Goal: Task Accomplishment & Management: Manage account settings

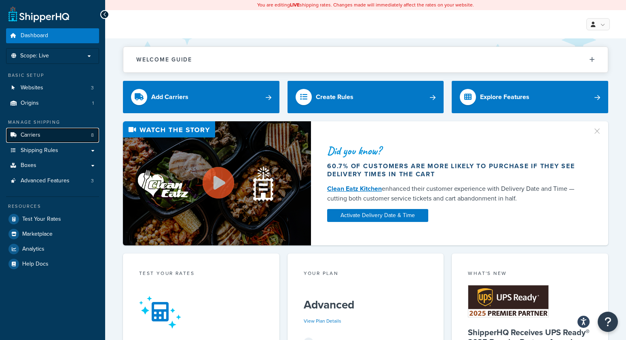
click at [79, 134] on link "Carriers 8" at bounding box center [52, 135] width 93 height 15
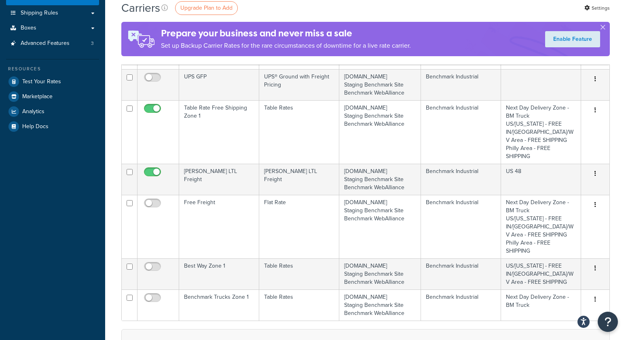
scroll to position [136, 0]
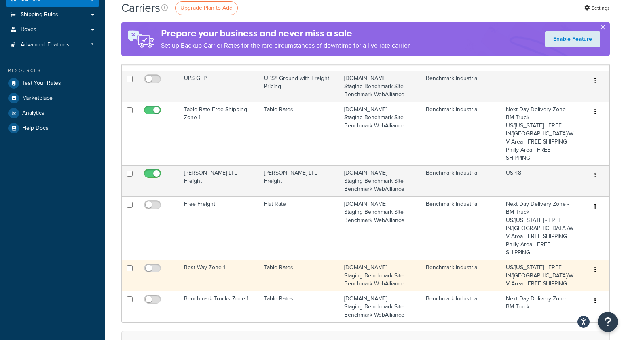
click at [209, 260] on td "Best Way Zone 1" at bounding box center [219, 275] width 80 height 31
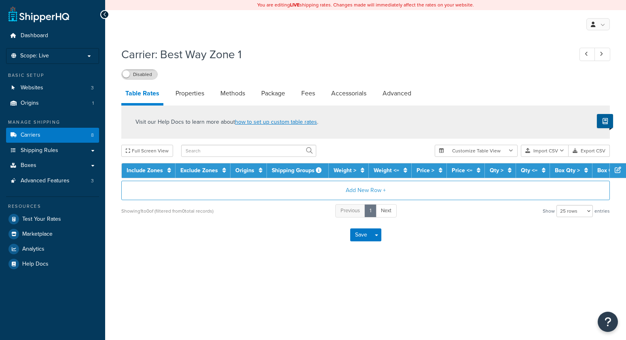
select select "25"
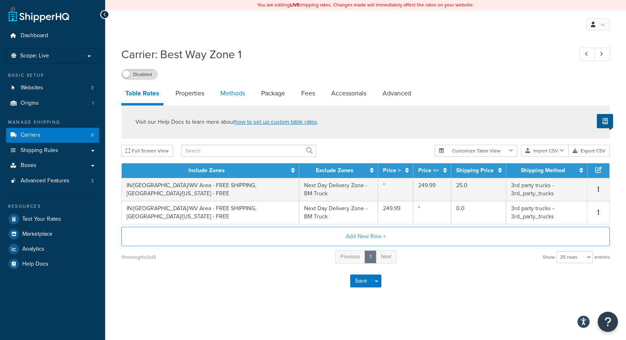
drag, startPoint x: 191, startPoint y: 98, endPoint x: 219, endPoint y: 97, distance: 27.5
click at [191, 98] on link "Properties" at bounding box center [189, 93] width 37 height 19
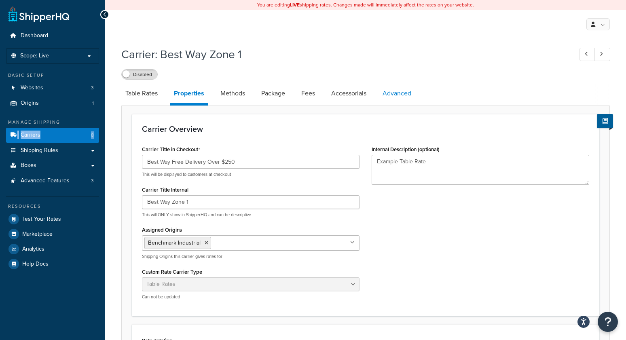
click at [399, 90] on link "Advanced" at bounding box center [396, 93] width 37 height 19
select select "false"
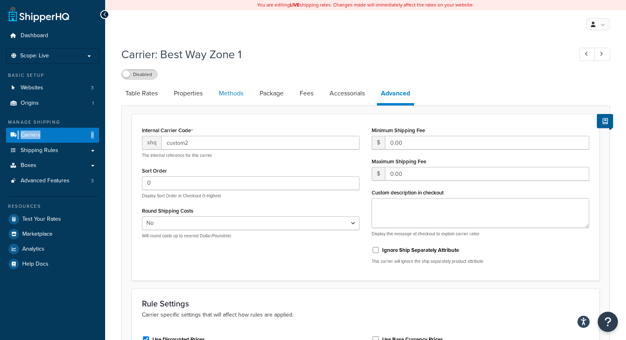
click at [224, 91] on link "Methods" at bounding box center [231, 93] width 33 height 19
select select "25"
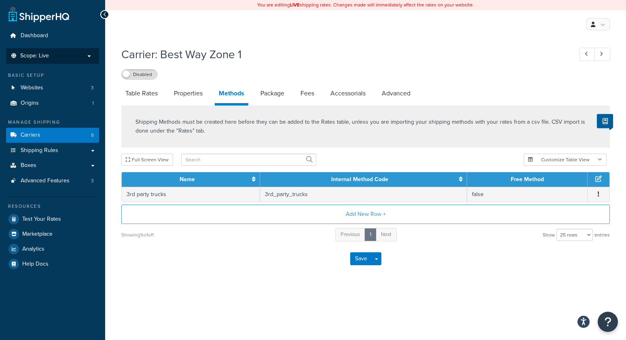
click at [33, 56] on span "Scope: Live" at bounding box center [34, 56] width 29 height 7
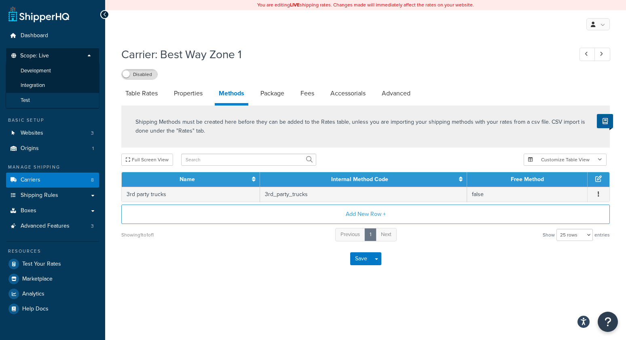
click at [29, 102] on span "Test" at bounding box center [25, 100] width 9 height 7
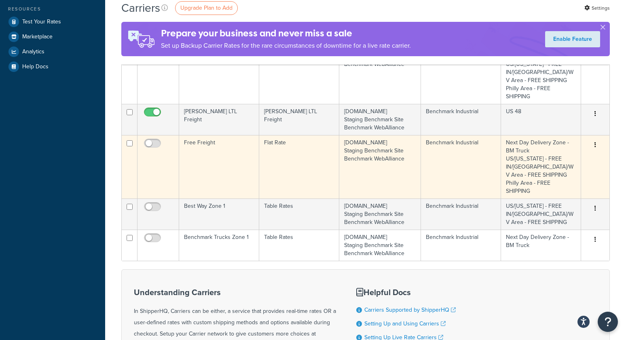
scroll to position [198, 0]
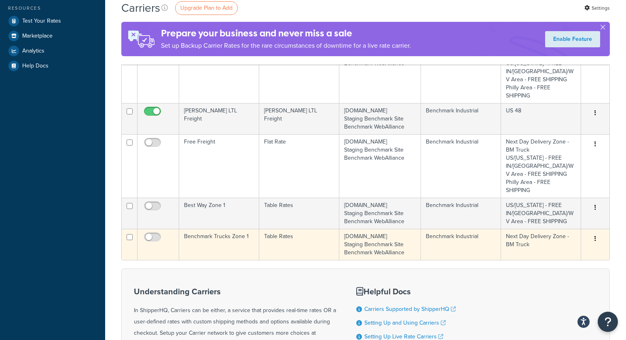
click at [224, 229] on td "Benchmark Trucks Zone 1" at bounding box center [219, 244] width 80 height 31
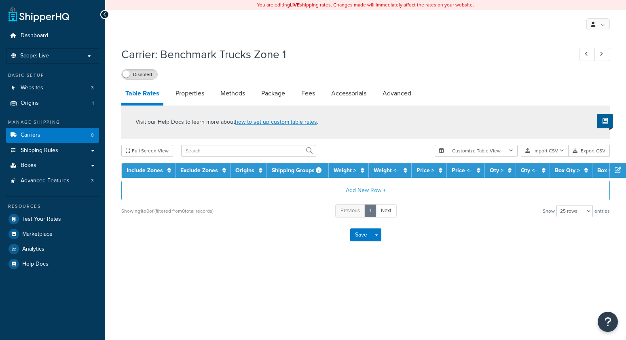
select select "25"
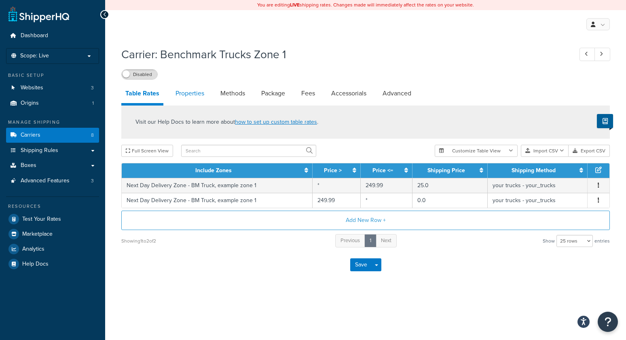
click at [200, 95] on link "Properties" at bounding box center [189, 93] width 37 height 19
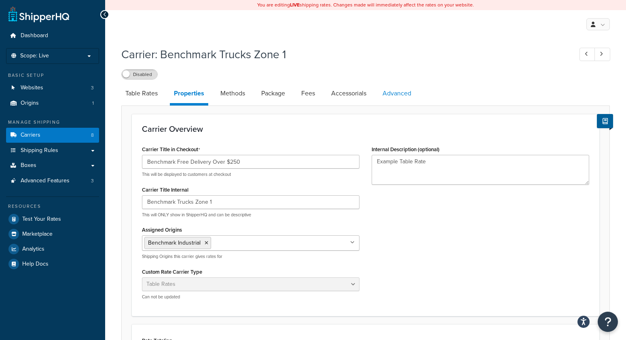
click at [401, 89] on link "Advanced" at bounding box center [396, 93] width 37 height 19
select select "false"
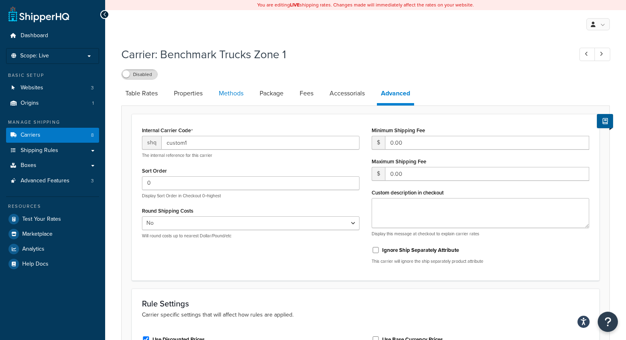
click at [228, 91] on link "Methods" at bounding box center [231, 93] width 33 height 19
select select "25"
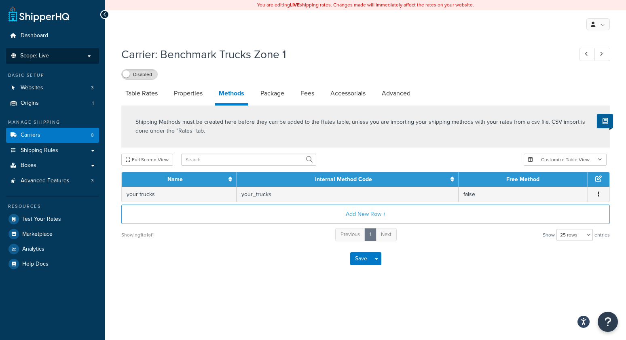
click at [61, 54] on p "Scope: Live" at bounding box center [53, 56] width 86 height 7
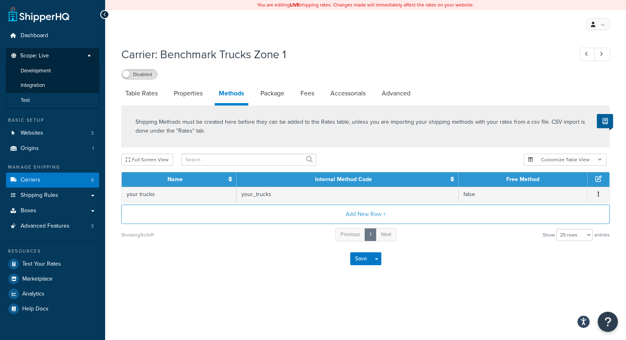
click at [44, 104] on li "Test" at bounding box center [53, 100] width 94 height 15
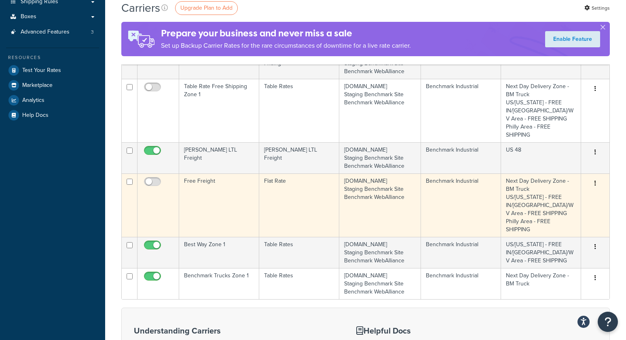
scroll to position [151, 0]
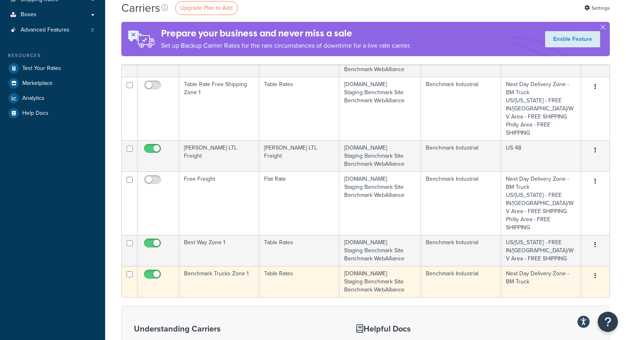
click at [190, 266] on td "Benchmark Trucks Zone 1" at bounding box center [219, 281] width 80 height 31
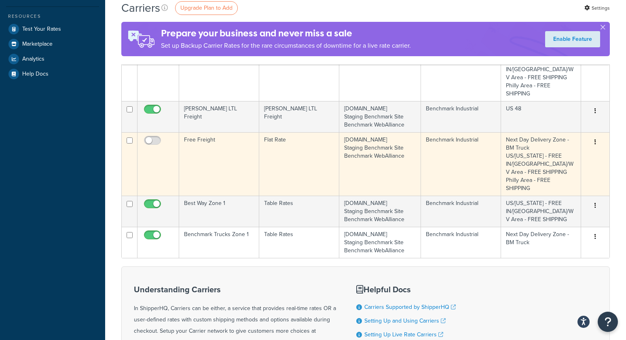
scroll to position [189, 0]
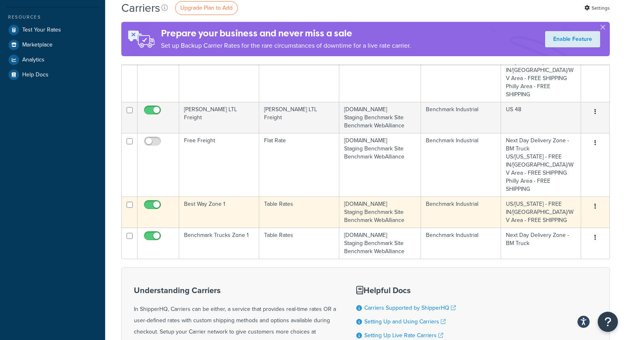
click at [210, 197] on td "Best Way Zone 1" at bounding box center [219, 211] width 80 height 31
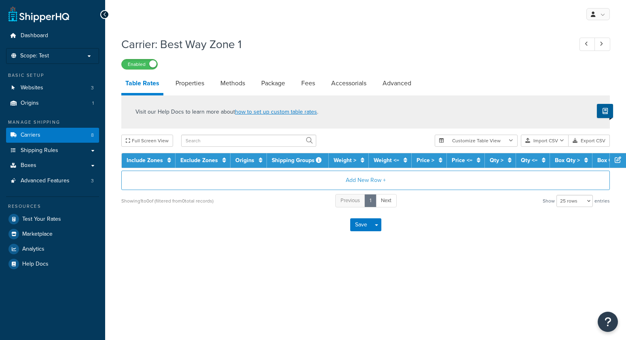
select select "25"
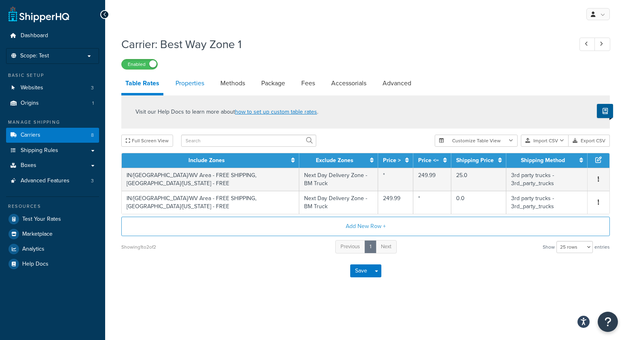
click at [190, 82] on link "Properties" at bounding box center [189, 83] width 37 height 19
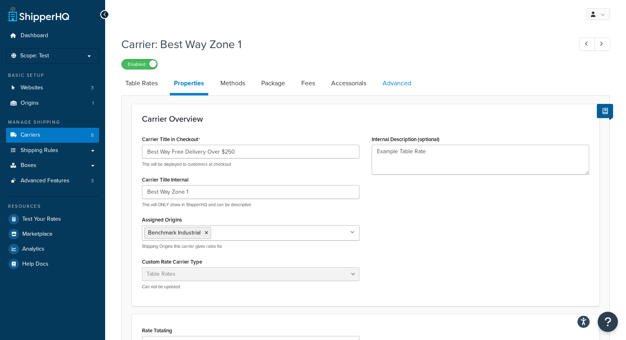
click at [386, 82] on link "Advanced" at bounding box center [396, 83] width 37 height 19
select select "false"
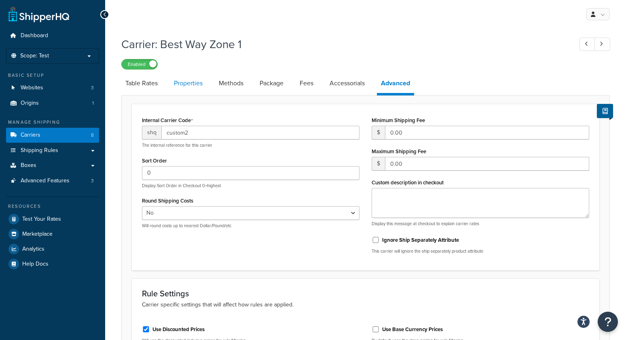
click at [172, 84] on link "Properties" at bounding box center [188, 83] width 37 height 19
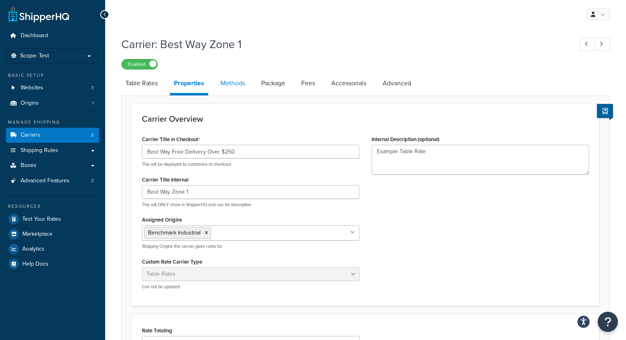
drag, startPoint x: 224, startPoint y: 86, endPoint x: 228, endPoint y: 85, distance: 4.1
click at [224, 86] on link "Methods" at bounding box center [232, 83] width 33 height 19
select select "25"
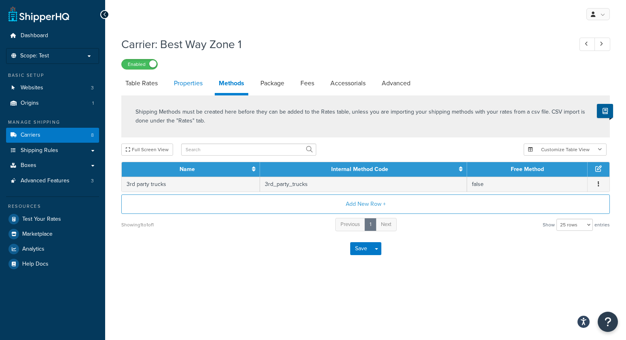
click at [182, 84] on link "Properties" at bounding box center [188, 83] width 37 height 19
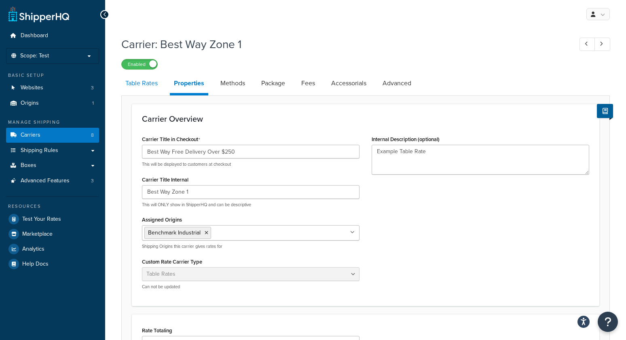
click at [145, 85] on link "Table Rates" at bounding box center [141, 83] width 40 height 19
select select "25"
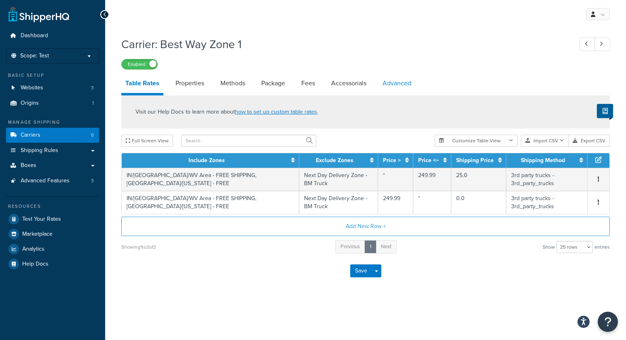
click at [399, 80] on link "Advanced" at bounding box center [396, 83] width 37 height 19
select select "false"
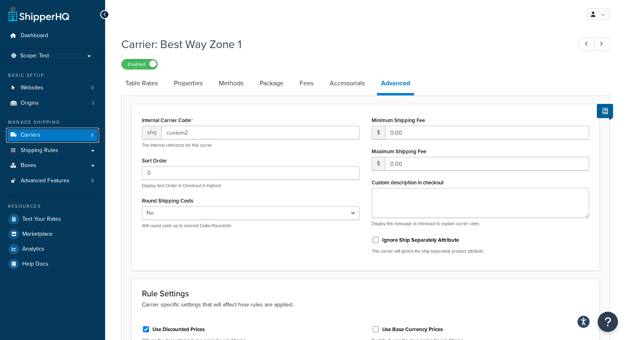
click at [78, 135] on link "Carriers 8" at bounding box center [52, 135] width 93 height 15
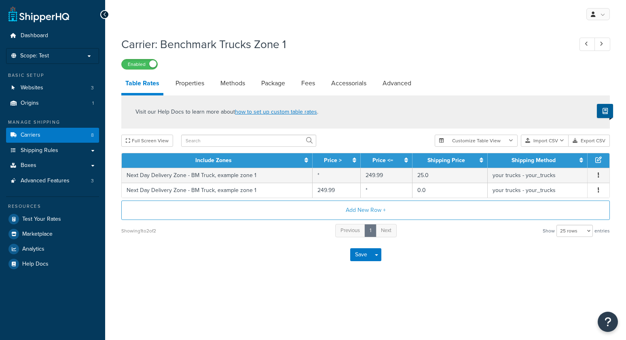
select select "25"
click at [199, 87] on link "Properties" at bounding box center [189, 83] width 37 height 19
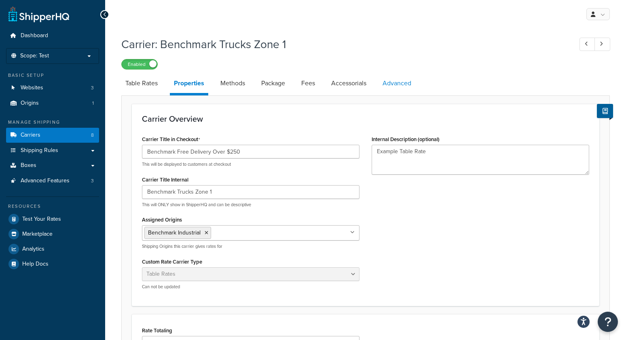
click at [389, 81] on link "Advanced" at bounding box center [396, 83] width 37 height 19
select select "false"
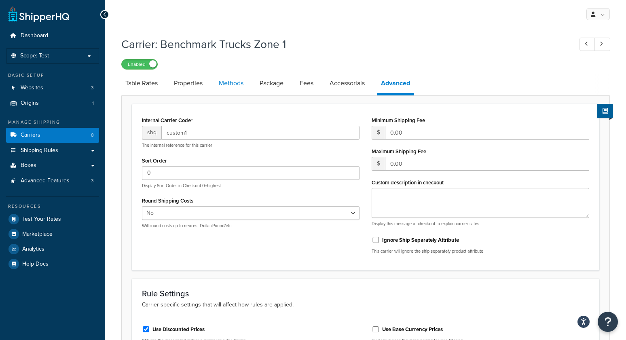
click at [226, 87] on link "Methods" at bounding box center [231, 83] width 33 height 19
select select "25"
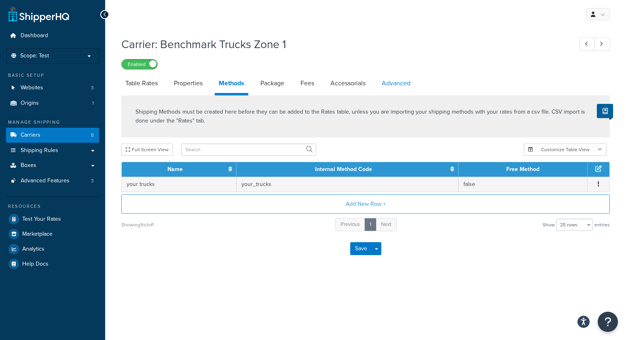
click at [394, 80] on link "Advanced" at bounding box center [396, 83] width 37 height 19
select select "false"
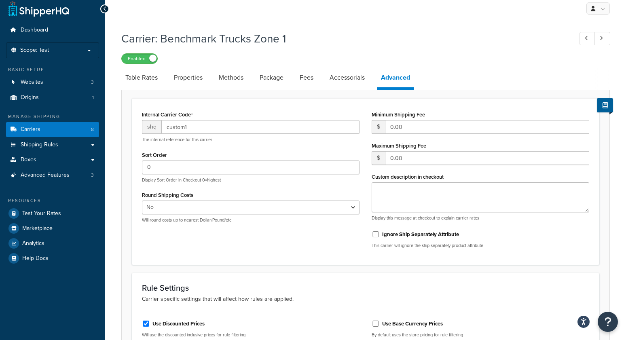
scroll to position [7, 0]
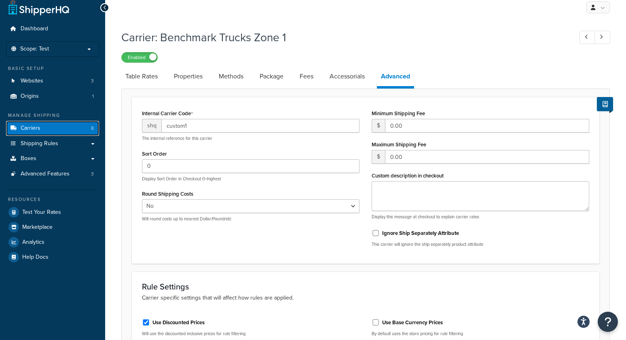
click at [40, 129] on span "Carriers" at bounding box center [31, 128] width 20 height 7
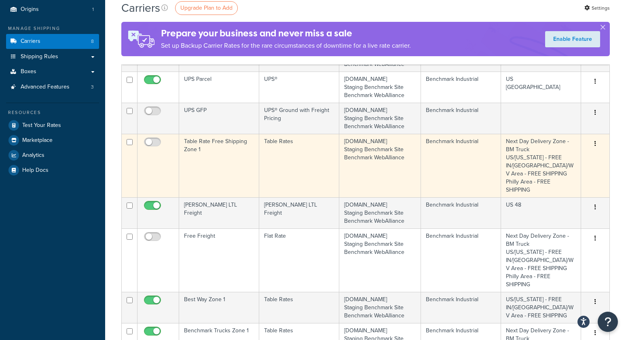
scroll to position [91, 0]
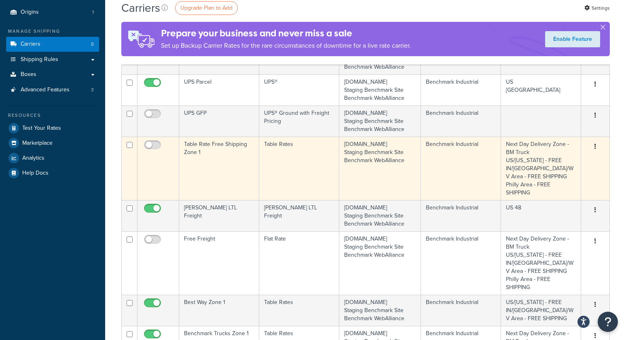
click at [210, 163] on td "Table Rate Free Shipping Zone 1" at bounding box center [219, 168] width 80 height 63
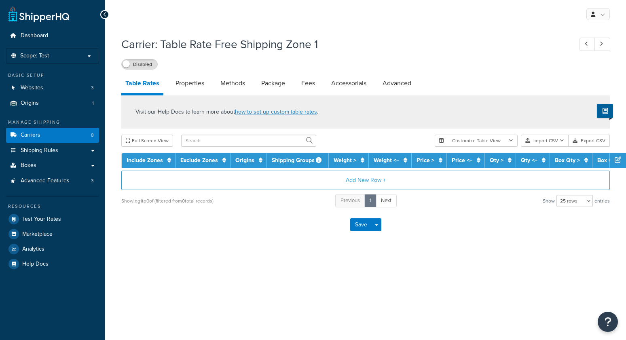
select select "25"
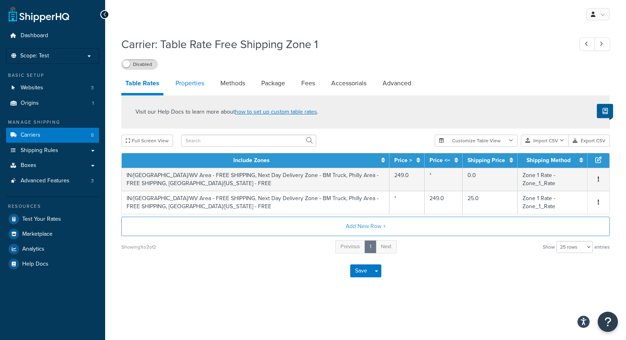
click at [187, 79] on link "Properties" at bounding box center [189, 83] width 37 height 19
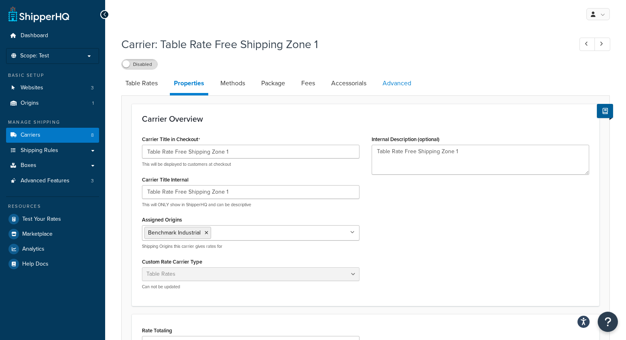
click at [409, 85] on link "Advanced" at bounding box center [396, 83] width 37 height 19
select select "false"
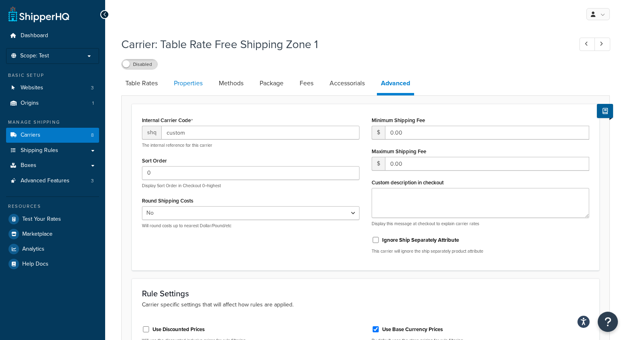
click at [191, 85] on link "Properties" at bounding box center [188, 83] width 37 height 19
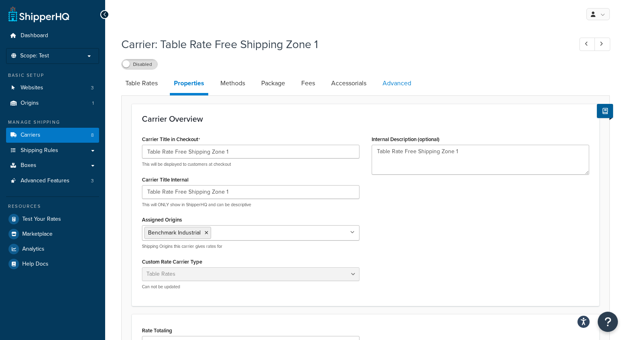
click at [395, 86] on link "Advanced" at bounding box center [396, 83] width 37 height 19
select select "false"
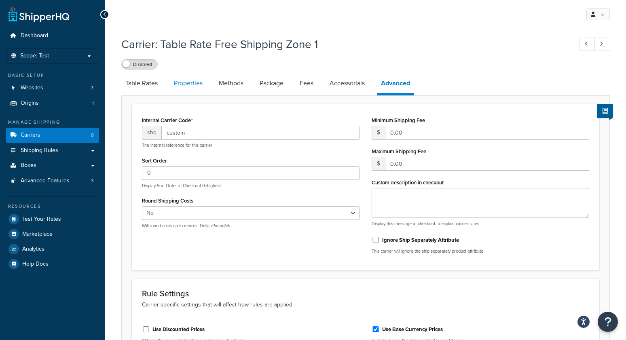
click at [181, 84] on link "Properties" at bounding box center [188, 83] width 37 height 19
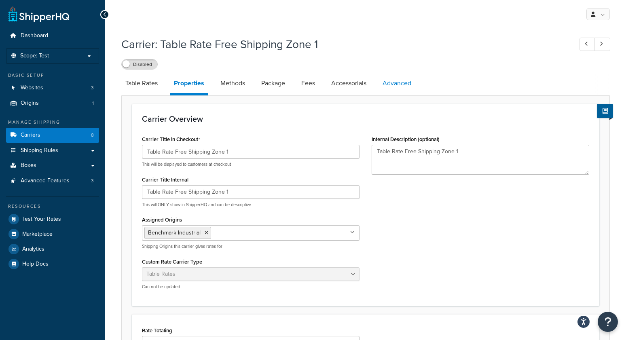
click at [399, 85] on link "Advanced" at bounding box center [396, 83] width 37 height 19
select select "false"
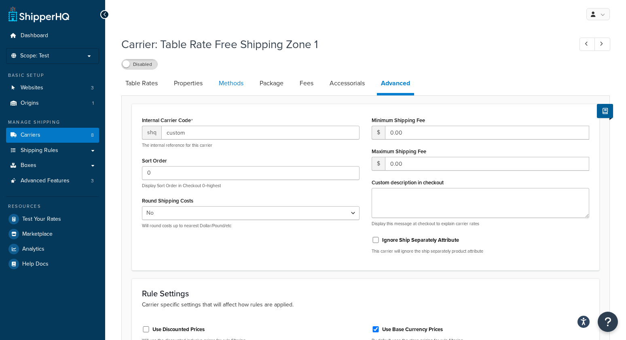
click at [220, 86] on link "Methods" at bounding box center [231, 83] width 33 height 19
select select "25"
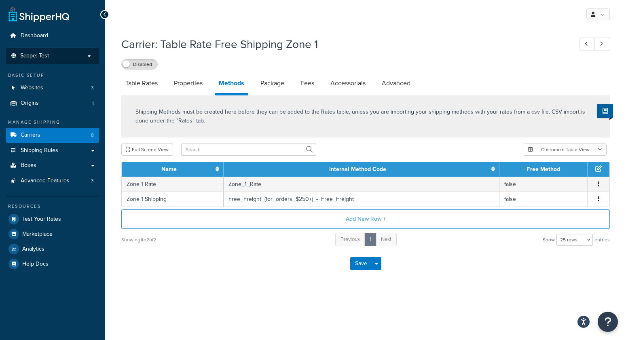
click at [36, 59] on span "Scope: Test" at bounding box center [34, 56] width 29 height 7
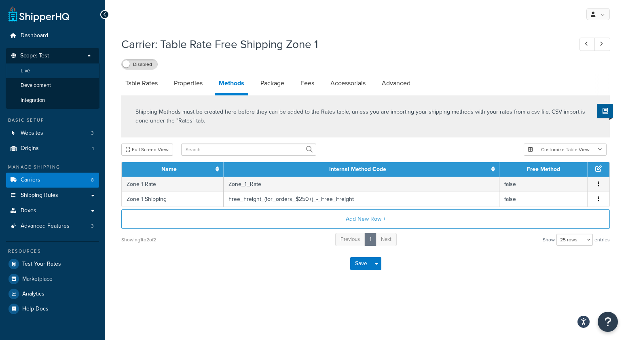
click at [30, 67] on li "Live" at bounding box center [53, 70] width 94 height 15
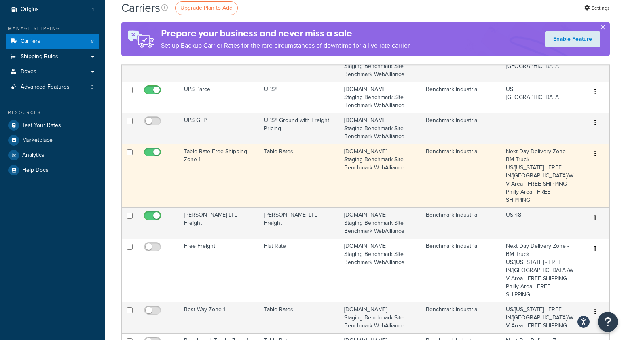
scroll to position [91, 0]
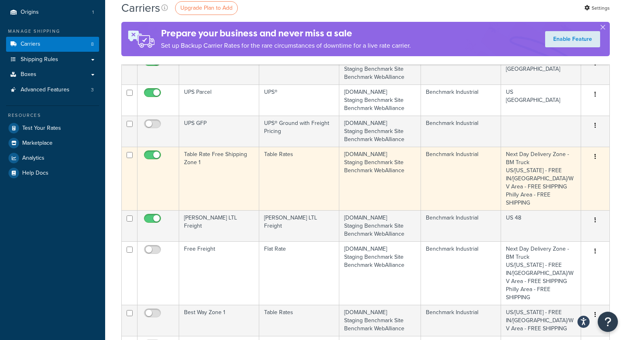
click at [222, 171] on td "Table Rate Free Shipping Zone 1" at bounding box center [219, 178] width 80 height 63
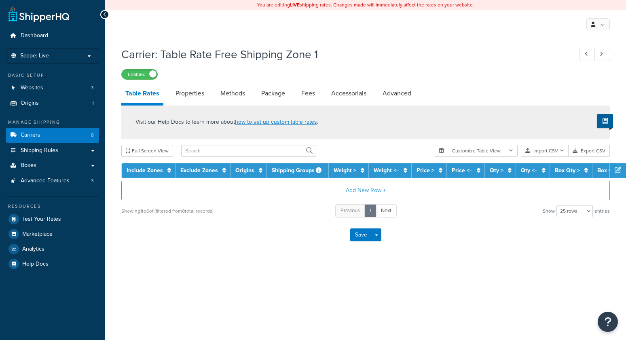
select select "25"
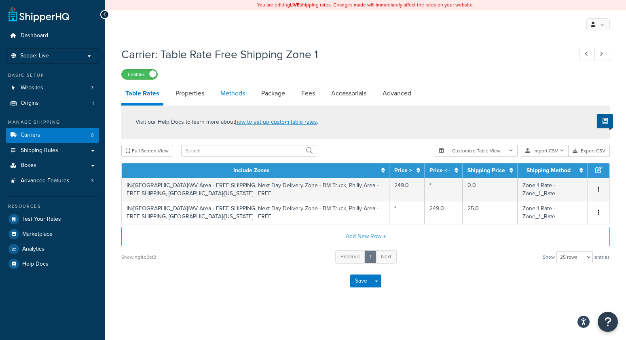
click at [248, 95] on link "Methods" at bounding box center [232, 93] width 33 height 19
select select "25"
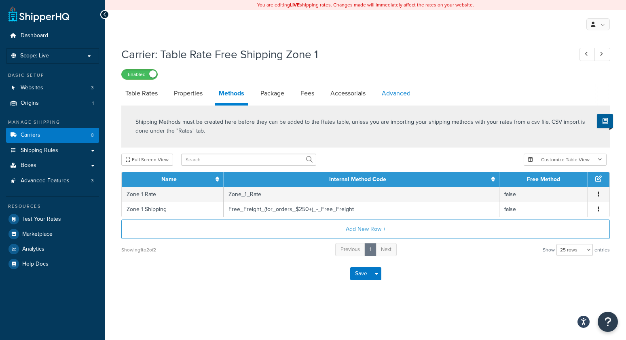
click at [405, 93] on link "Advanced" at bounding box center [396, 93] width 37 height 19
select select "false"
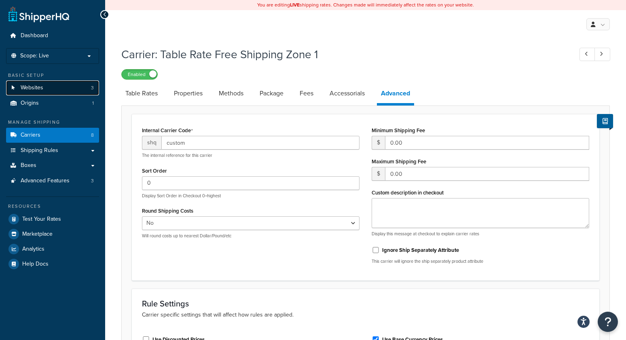
click at [34, 91] on span "Websites" at bounding box center [32, 87] width 23 height 7
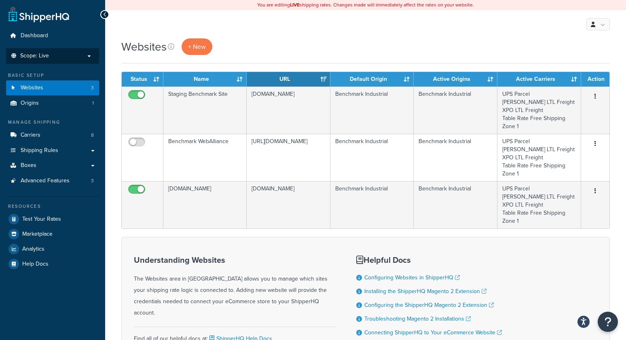
click at [49, 53] on p "Scope: Live" at bounding box center [53, 56] width 86 height 7
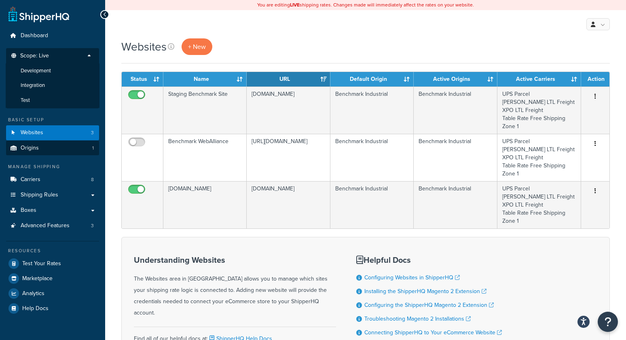
click at [27, 97] on span "Test" at bounding box center [25, 100] width 9 height 7
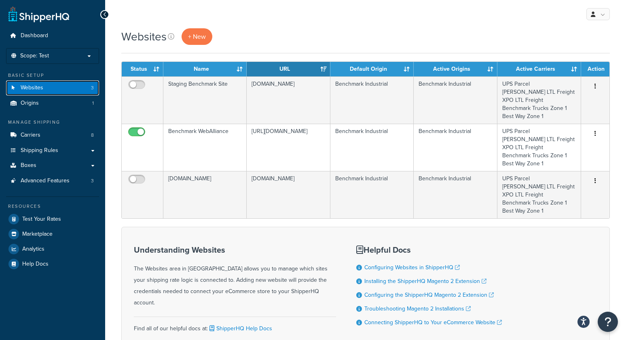
click at [35, 87] on span "Websites" at bounding box center [32, 87] width 23 height 7
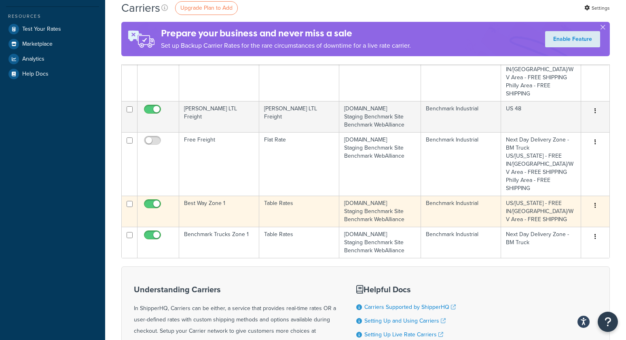
scroll to position [190, 0]
click at [198, 195] on td "Best Way Zone 1" at bounding box center [219, 210] width 80 height 31
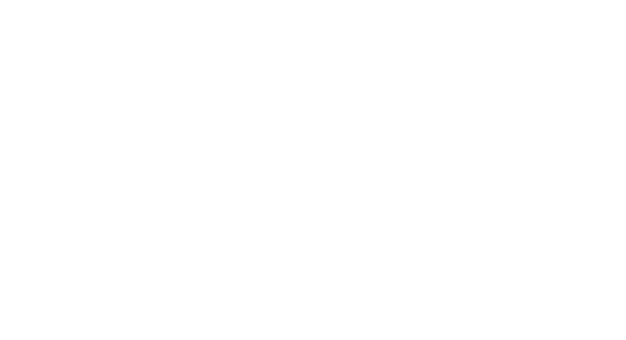
select select "25"
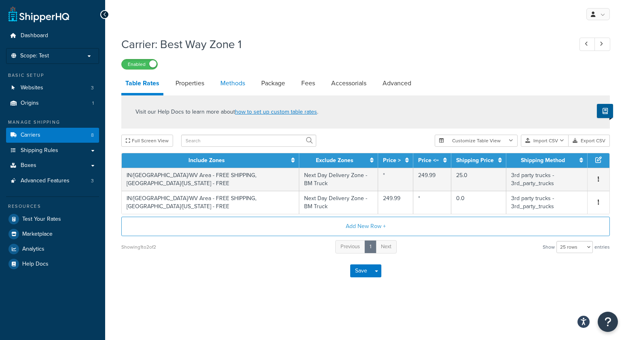
click at [229, 83] on link "Methods" at bounding box center [232, 83] width 33 height 19
select select "25"
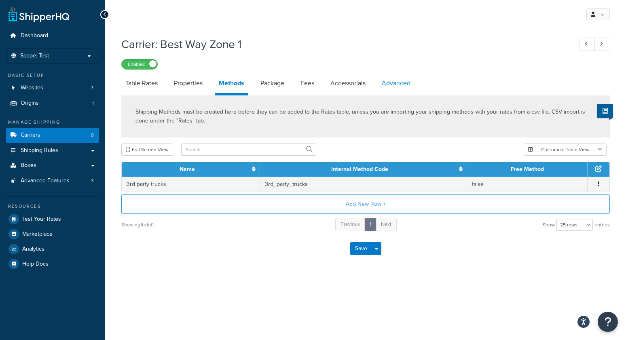
click at [395, 82] on link "Advanced" at bounding box center [396, 83] width 37 height 19
select select "false"
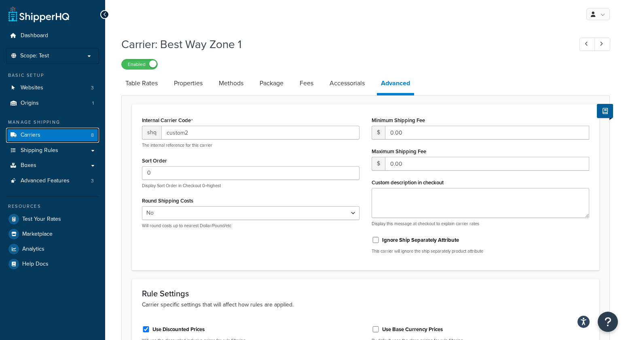
click at [37, 133] on span "Carriers" at bounding box center [31, 135] width 20 height 7
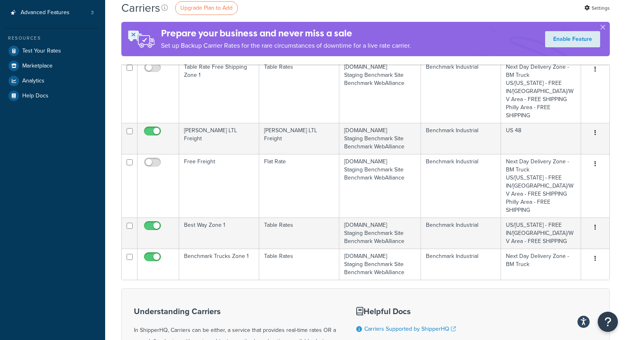
scroll to position [167, 0]
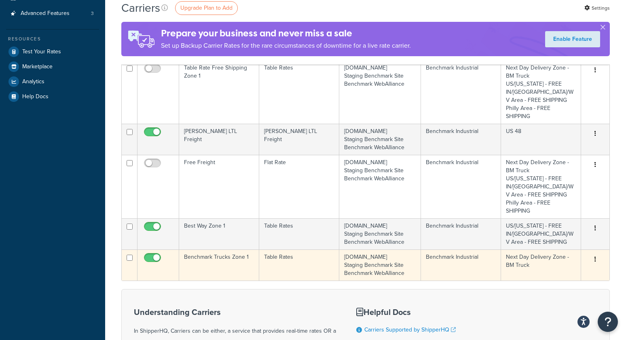
click at [219, 249] on td "Benchmark Trucks Zone 1" at bounding box center [219, 264] width 80 height 31
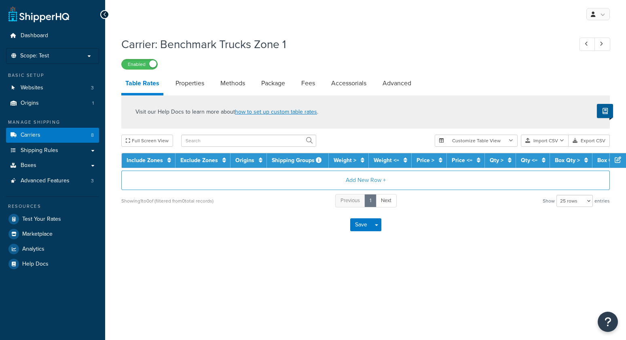
select select "25"
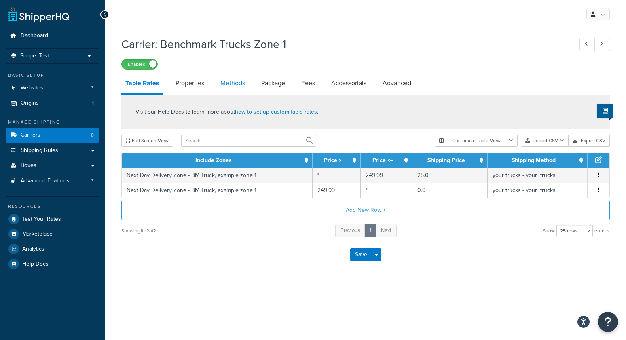
click at [233, 86] on link "Methods" at bounding box center [232, 83] width 33 height 19
select select "25"
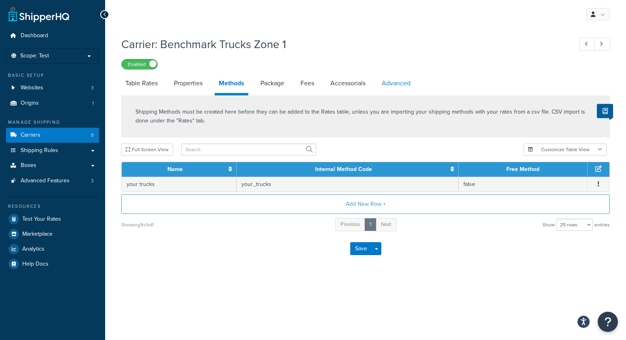
click at [397, 83] on link "Advanced" at bounding box center [396, 83] width 37 height 19
select select "false"
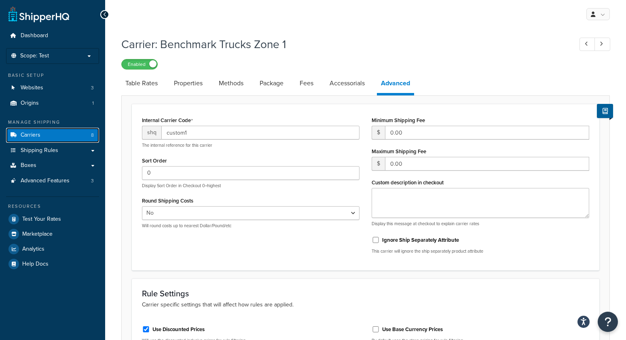
click at [27, 135] on span "Carriers" at bounding box center [31, 135] width 20 height 7
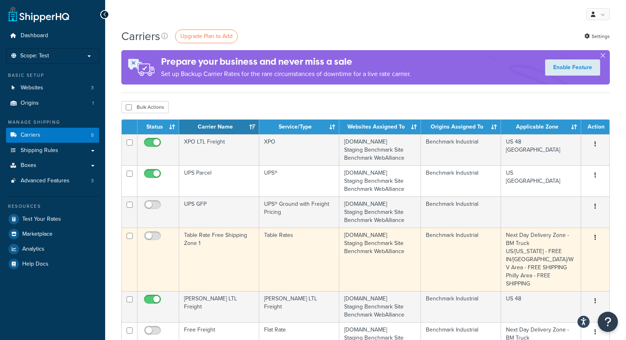
click at [209, 255] on td "Table Rate Free Shipping Zone 1" at bounding box center [219, 259] width 80 height 63
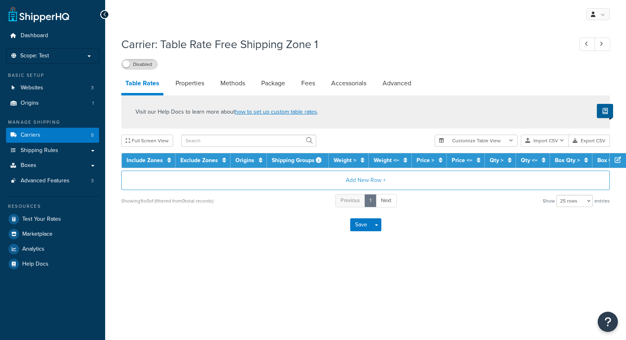
select select "25"
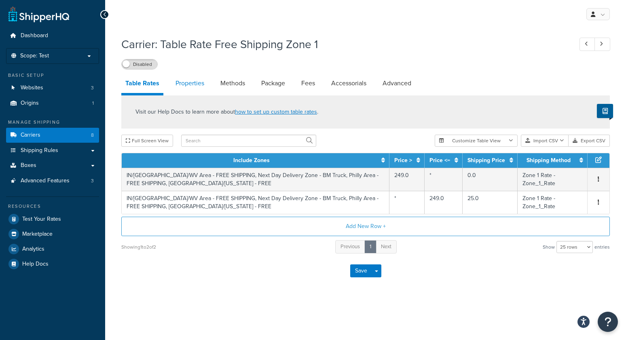
click at [183, 84] on link "Properties" at bounding box center [189, 83] width 37 height 19
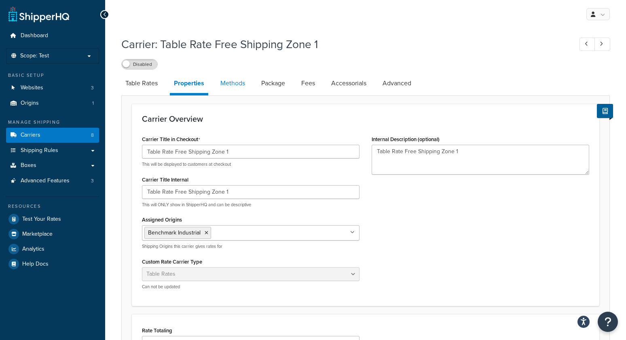
click at [224, 84] on link "Methods" at bounding box center [232, 83] width 33 height 19
select select "25"
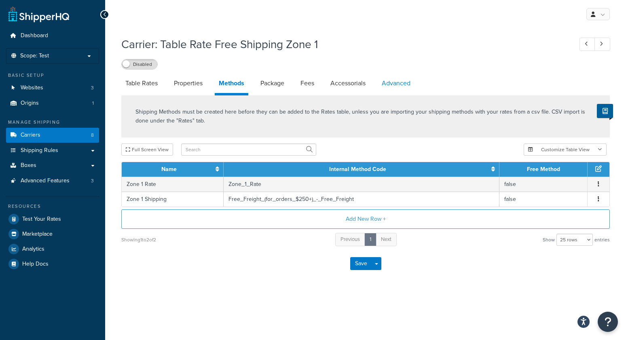
click at [396, 81] on link "Advanced" at bounding box center [396, 83] width 37 height 19
select select "false"
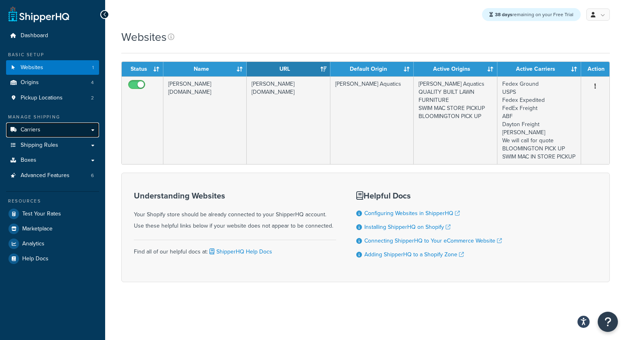
click at [52, 133] on link "Carriers" at bounding box center [52, 129] width 93 height 15
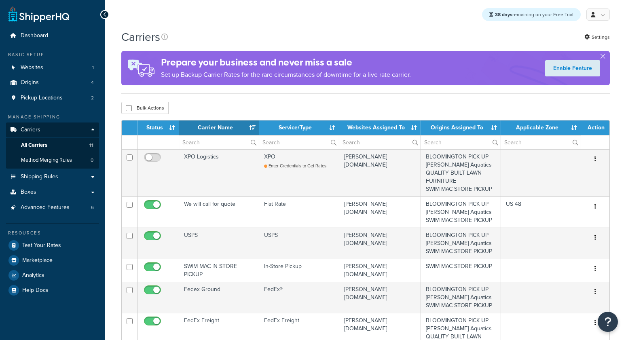
select select "15"
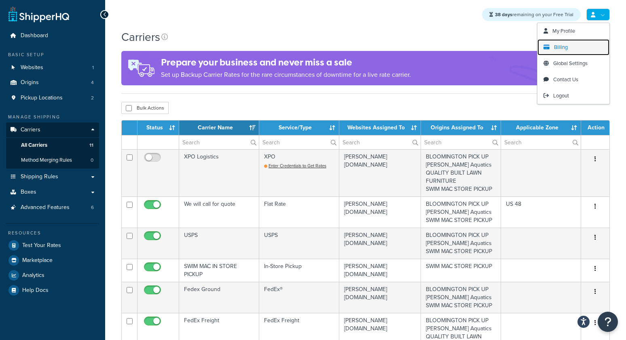
click at [558, 50] on span "Billing" at bounding box center [561, 47] width 14 height 8
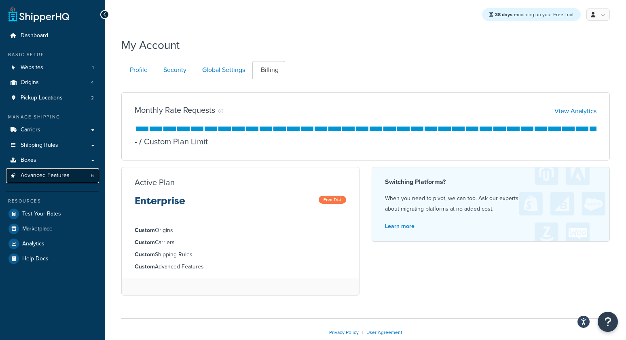
click at [38, 179] on span "Advanced Features" at bounding box center [45, 175] width 49 height 7
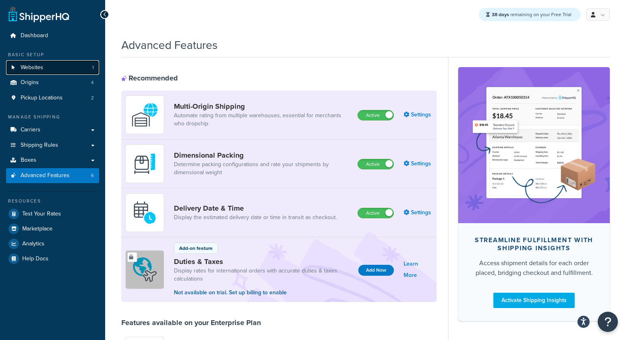
click at [40, 66] on span "Websites" at bounding box center [32, 67] width 23 height 7
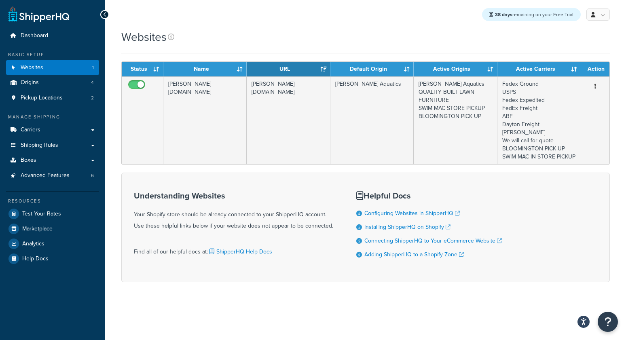
click at [375, 27] on div "38 days remaining on your Free Trial My Profile Billing Global Settings Contact…" at bounding box center [365, 14] width 521 height 29
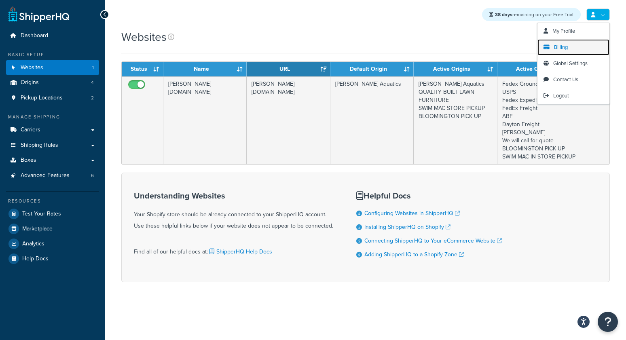
click at [558, 47] on span "Billing" at bounding box center [561, 47] width 14 height 8
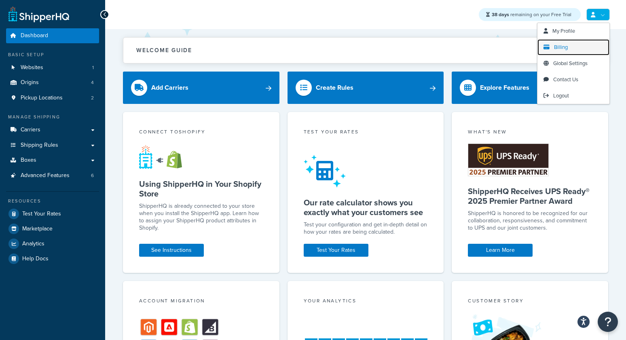
click at [560, 47] on span "Billing" at bounding box center [561, 47] width 14 height 8
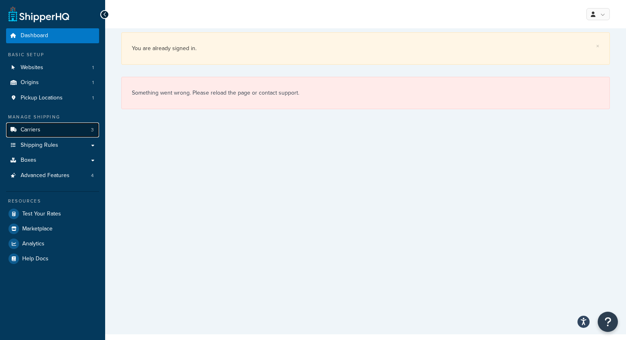
click at [38, 127] on span "Carriers" at bounding box center [31, 130] width 20 height 7
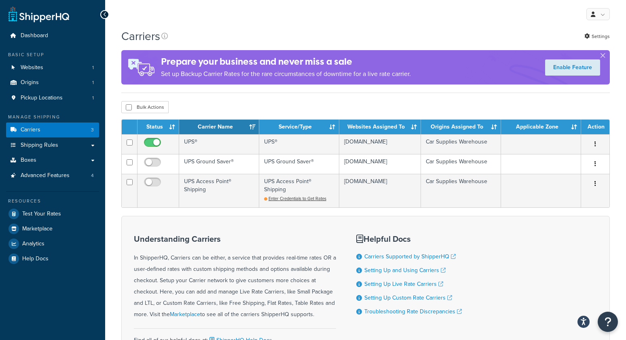
click at [338, 25] on div "My Profile Billing Global Settings Contact Us Logout" at bounding box center [365, 14] width 521 height 28
click at [51, 148] on span "Shipping Rules" at bounding box center [40, 145] width 38 height 7
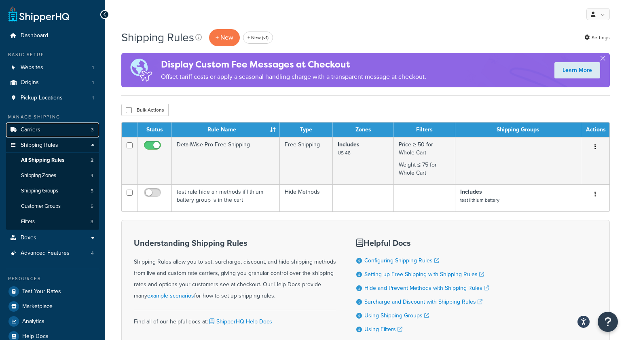
click at [49, 132] on link "Carriers 3" at bounding box center [52, 129] width 93 height 15
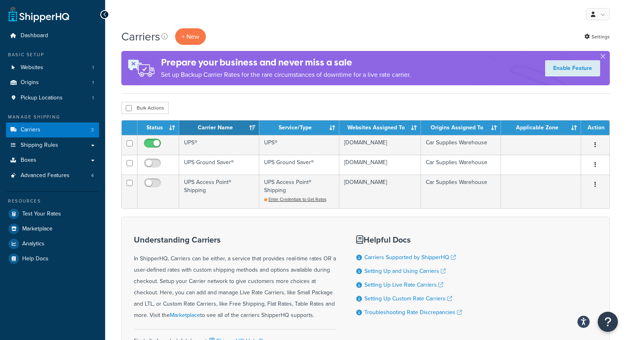
click at [189, 13] on div "My Profile Billing Global Settings Contact Us Logout" at bounding box center [365, 14] width 521 height 28
click at [46, 147] on span "Shipping Rules" at bounding box center [40, 145] width 38 height 7
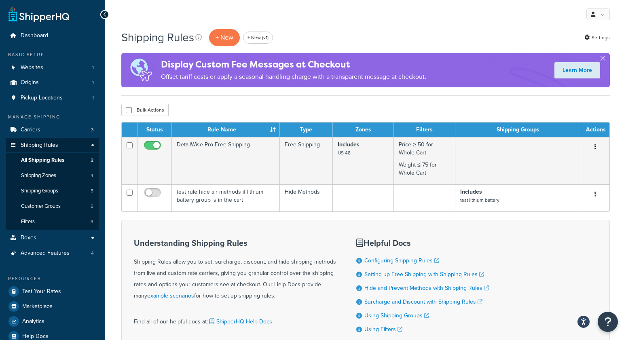
click at [336, 32] on div "Shipping Rules + New + New (v1) Settings" at bounding box center [365, 37] width 488 height 19
click at [225, 37] on p "+ New" at bounding box center [224, 37] width 31 height 17
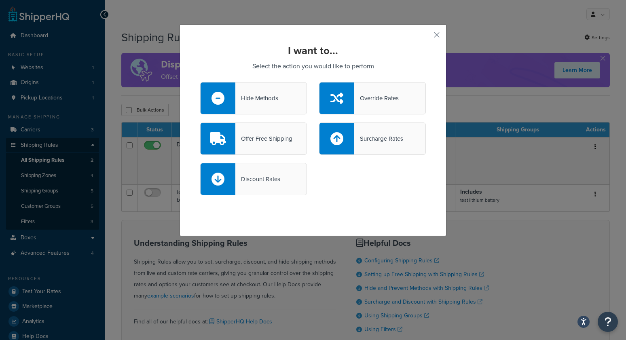
click at [266, 138] on div "Offer Free Shipping" at bounding box center [263, 138] width 57 height 11
click at [0, 0] on input "Offer Free Shipping" at bounding box center [0, 0] width 0 height 0
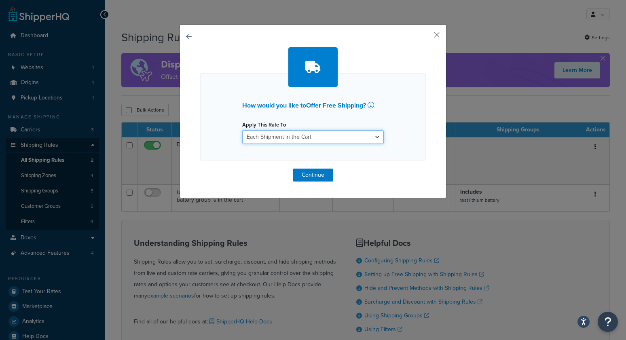
click at [283, 137] on select "Each Shipment in the Cart Each Shipping Group in the Cart Each Item within a Sh…" at bounding box center [312, 137] width 141 height 14
select select "ITEM"
click at [242, 130] on select "Each Shipment in the Cart Each Shipping Group in the Cart Each Item within a Sh…" at bounding box center [312, 137] width 141 height 14
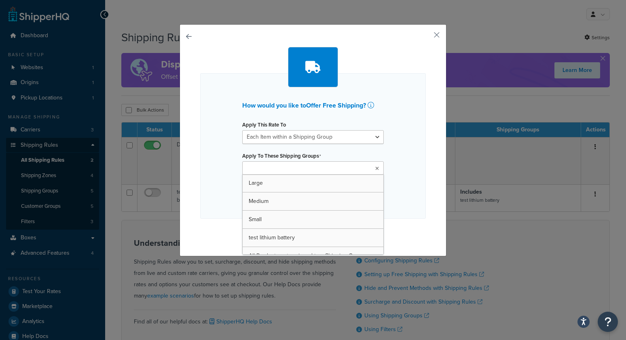
click at [324, 169] on ul at bounding box center [312, 167] width 141 height 13
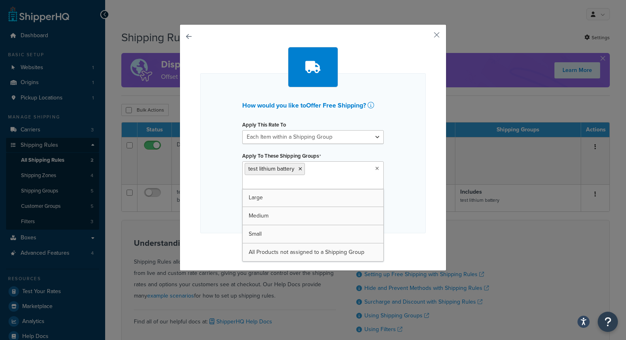
click at [207, 164] on div "How would you like to Offer Free Shipping ? Apply This Rate To Each Shipment in…" at bounding box center [313, 153] width 226 height 160
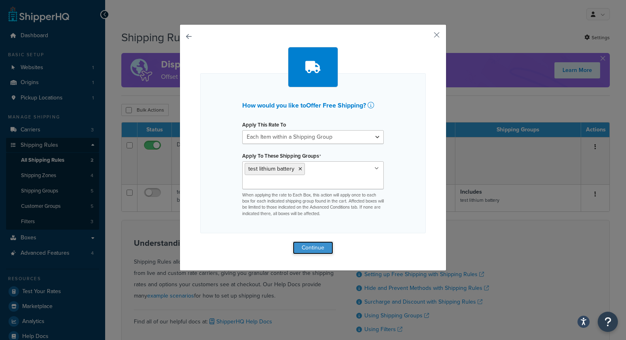
click at [315, 241] on button "Continue" at bounding box center [313, 247] width 40 height 13
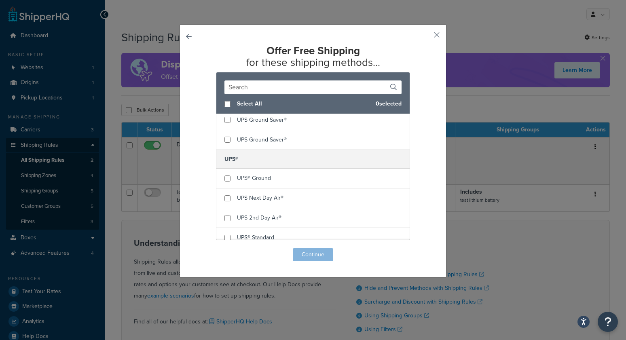
scroll to position [182, 0]
checkbox input "true"
click at [268, 174] on span "UPS® Ground" at bounding box center [254, 176] width 34 height 8
click at [320, 256] on button "Continue" at bounding box center [313, 254] width 40 height 13
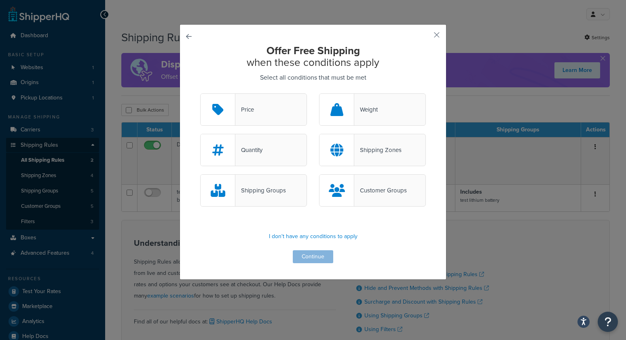
click at [200, 93] on button "button" at bounding box center [200, 93] width 0 height 0
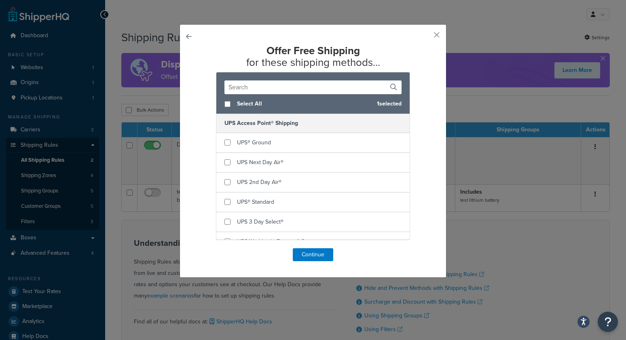
click at [200, 248] on button "button" at bounding box center [200, 248] width 0 height 0
select select "ITEM"
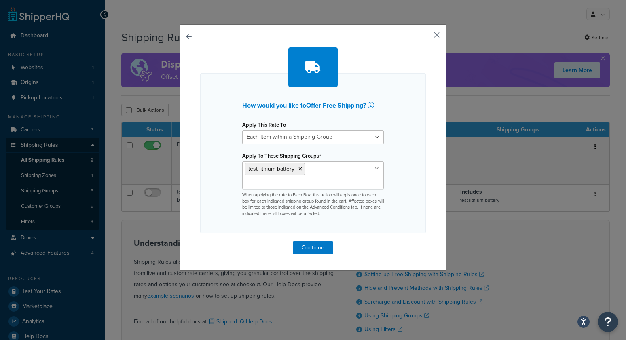
click at [426, 37] on button "button" at bounding box center [425, 38] width 2 height 2
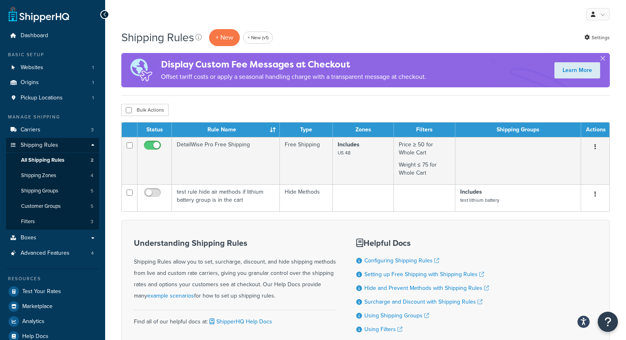
scroll to position [2, 0]
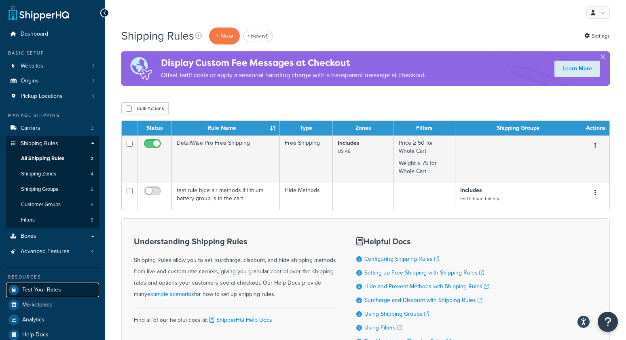
click at [34, 291] on span "Test Your Rates" at bounding box center [41, 290] width 39 height 7
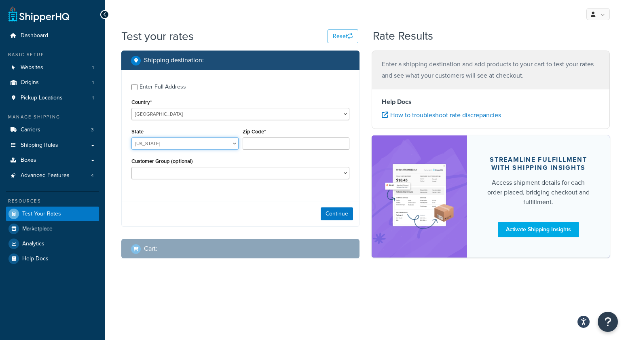
click at [140, 138] on select "[US_STATE] [US_STATE] [US_STATE] [US_STATE] [US_STATE] Armed Forces Americas Ar…" at bounding box center [184, 143] width 107 height 12
select select "[GEOGRAPHIC_DATA]"
click at [131, 137] on select "[US_STATE] [US_STATE] [US_STATE] [US_STATE] [US_STATE] Armed Forces Americas Ar…" at bounding box center [184, 143] width 107 height 12
type input "78745"
drag, startPoint x: 199, startPoint y: 221, endPoint x: 327, endPoint y: 247, distance: 130.4
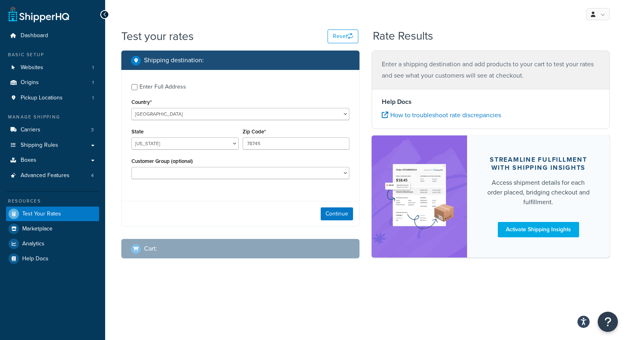
click at [204, 222] on div "Continue" at bounding box center [240, 213] width 237 height 25
click at [340, 206] on div "Continue" at bounding box center [240, 213] width 237 height 25
click at [336, 220] on div "Continue" at bounding box center [240, 213] width 237 height 25
click at [338, 217] on button "Continue" at bounding box center [337, 213] width 32 height 13
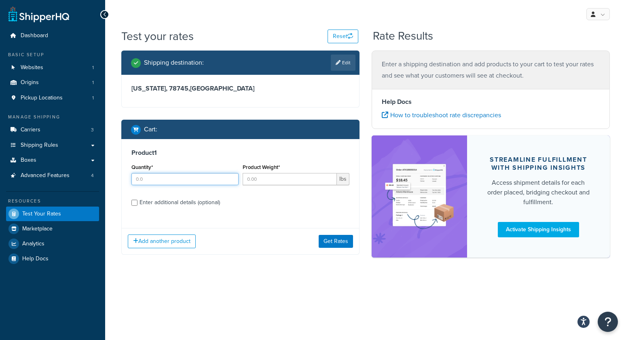
drag, startPoint x: 169, startPoint y: 179, endPoint x: 239, endPoint y: 188, distance: 70.5
click at [169, 179] on input "Quantity*" at bounding box center [184, 179] width 107 height 12
type input "1"
click at [276, 182] on input "Product Weight*" at bounding box center [290, 179] width 95 height 12
type input "2"
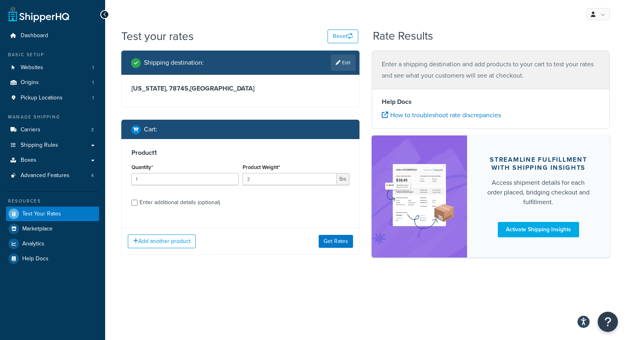
drag, startPoint x: 186, startPoint y: 201, endPoint x: 190, endPoint y: 204, distance: 5.3
click at [186, 201] on div "Enter additional details (optional)" at bounding box center [179, 202] width 80 height 11
click at [137, 201] on input "Enter additional details (optional)" at bounding box center [134, 203] width 6 height 6
checkbox input "true"
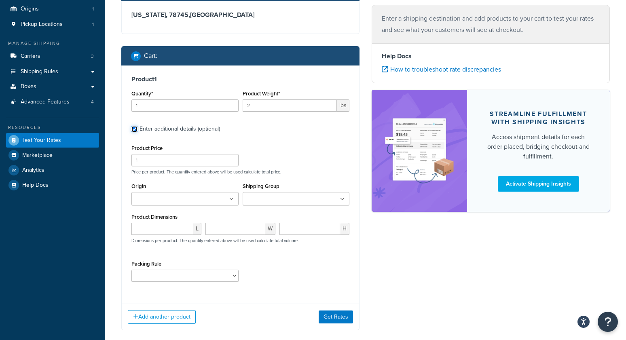
scroll to position [75, 0]
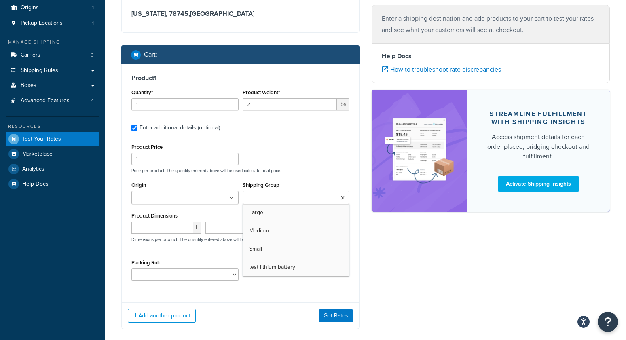
click at [284, 199] on input "Shipping Group" at bounding box center [281, 198] width 72 height 9
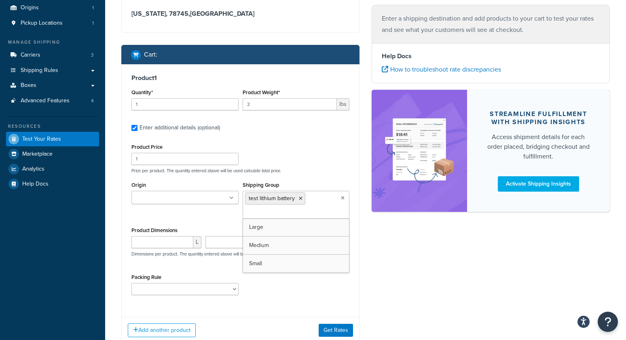
click at [116, 253] on div "Shipping destination : Edit Texas, 78745 , United States Cart : Product 1 Quant…" at bounding box center [240, 166] width 250 height 380
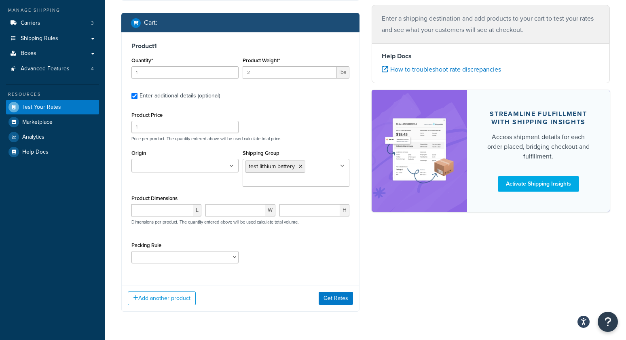
scroll to position [130, 0]
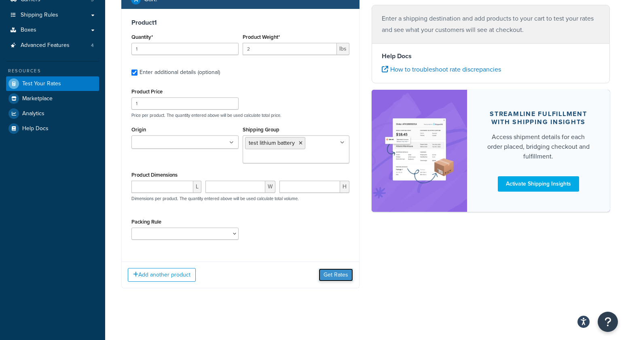
click at [335, 277] on button "Get Rates" at bounding box center [336, 274] width 34 height 13
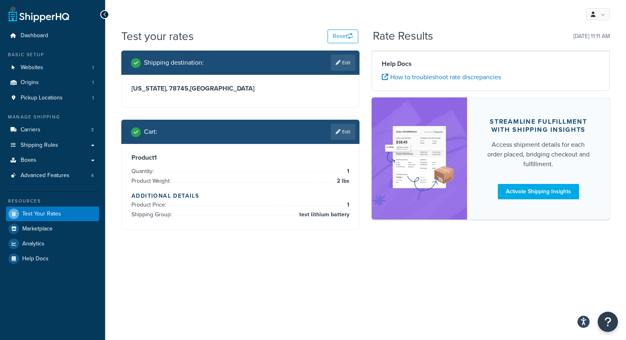
scroll to position [0, 0]
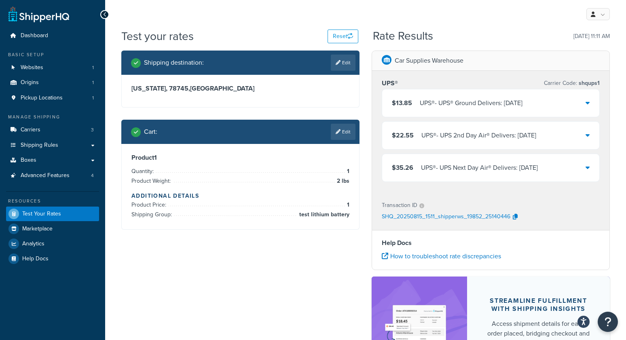
click at [416, 103] on div "$13.85 UPS® - UPS® Ground Delivers: Tue, Aug 19" at bounding box center [457, 102] width 131 height 11
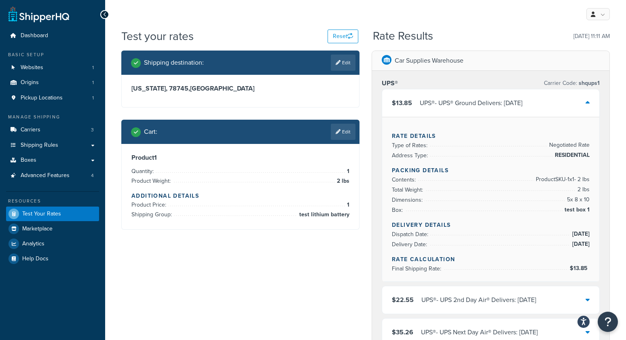
click at [416, 103] on div "$13.85 UPS® - UPS® Ground Delivers: Tue, Aug 19" at bounding box center [457, 102] width 131 height 11
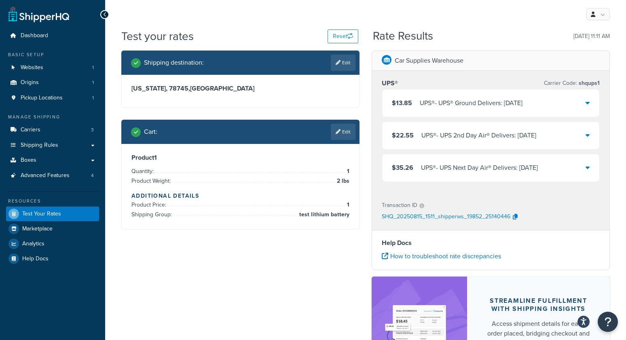
click at [461, 105] on div "UPS® - UPS® Ground Delivers: Tue, Aug 19" at bounding box center [471, 102] width 103 height 11
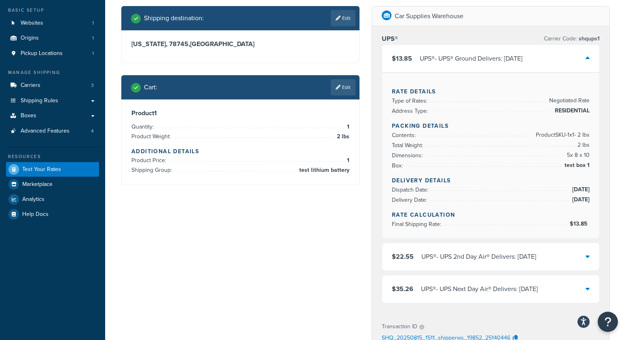
scroll to position [44, 0]
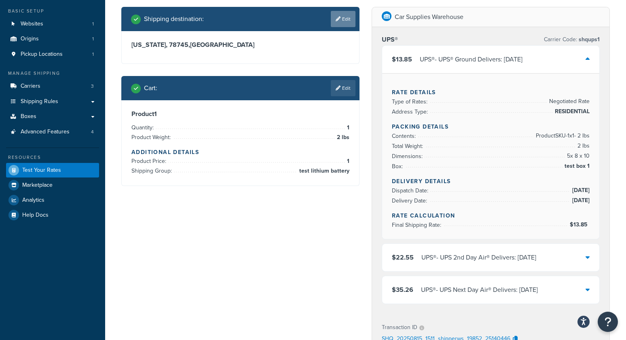
click at [336, 18] on icon at bounding box center [338, 19] width 5 height 5
select select "TX"
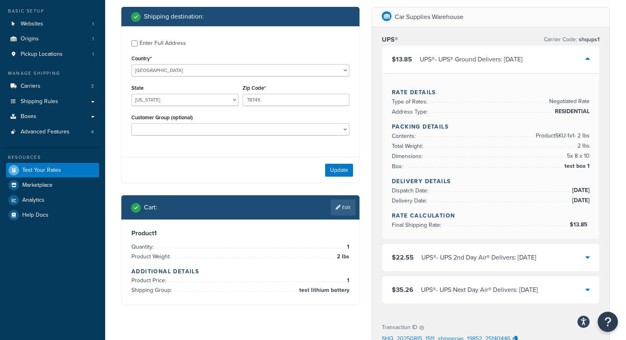
click at [151, 42] on div "Enter Full Address" at bounding box center [162, 43] width 46 height 11
click at [137, 42] on input "Enter Full Address" at bounding box center [134, 43] width 6 height 6
checkbox input "true"
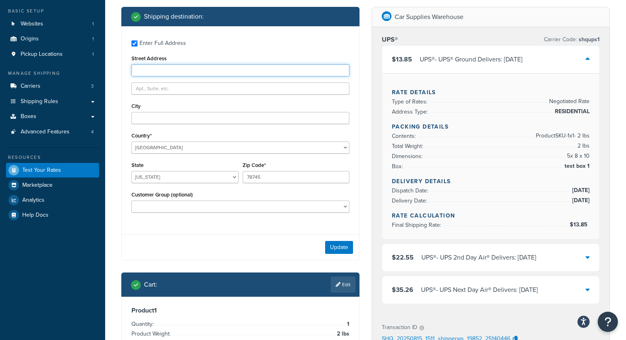
click at [175, 68] on input "Street Address" at bounding box center [240, 70] width 218 height 12
type input "PO Box 21345"
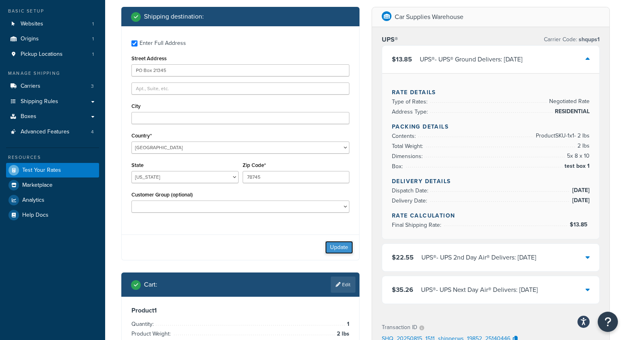
click at [336, 249] on button "Update" at bounding box center [339, 247] width 28 height 13
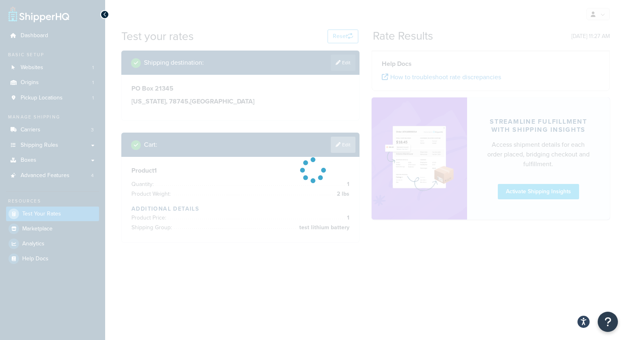
scroll to position [0, 0]
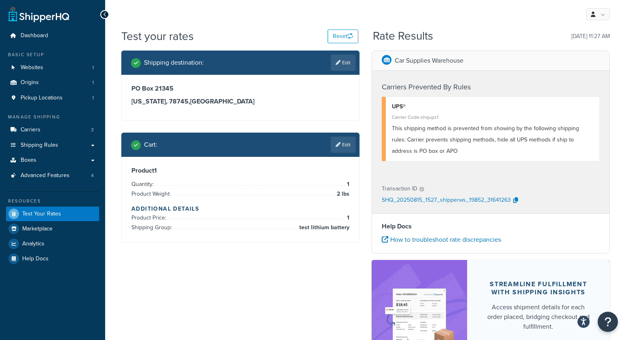
click at [317, 275] on div "Shipping destination : Edit PO Box 21345 Texas, 78745 , United States Cart : Ed…" at bounding box center [365, 221] width 501 height 340
click at [258, 12] on div "My Profile Billing Global Settings Contact Us Logout" at bounding box center [365, 14] width 521 height 28
click at [220, 37] on div "Test your rates Reset" at bounding box center [239, 36] width 237 height 16
click at [207, 15] on div "My Profile Billing Global Settings Contact Us Logout" at bounding box center [365, 14] width 521 height 28
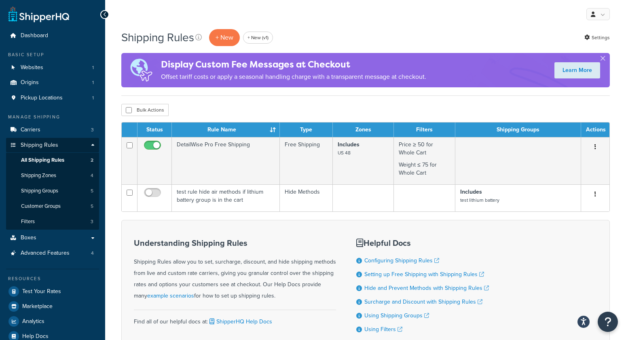
click at [245, 103] on div "Shipping Rules + New + New (v1) Settings Display Custom Fee Messages at Checkou…" at bounding box center [365, 210] width 521 height 365
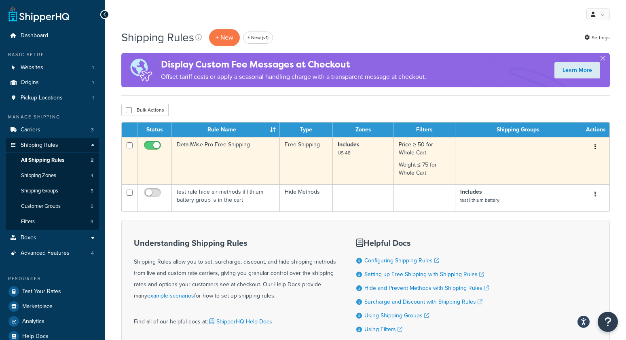
click at [206, 162] on td "DetailWise Pro Free Shipping" at bounding box center [226, 160] width 108 height 47
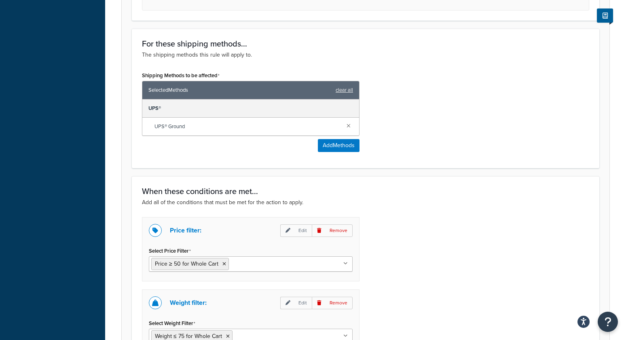
scroll to position [545, 0]
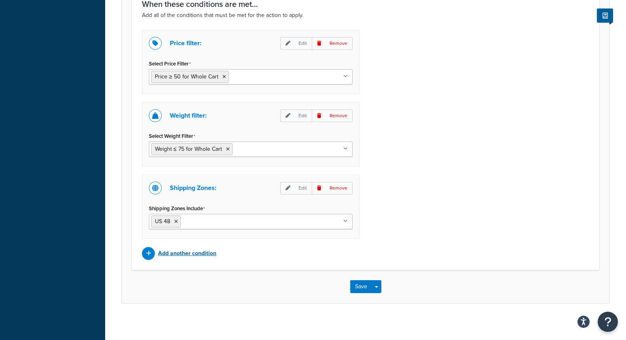
click at [197, 249] on p "Add another condition" at bounding box center [187, 253] width 58 height 11
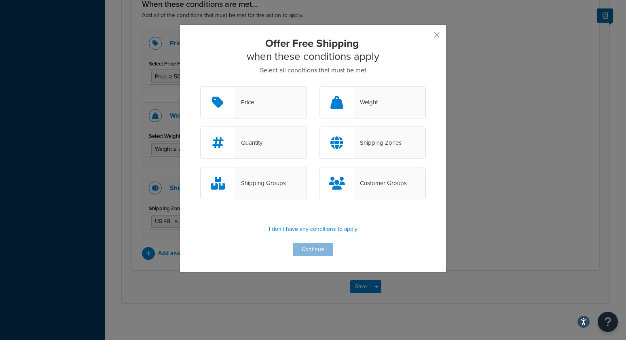
click at [369, 181] on div "Customer Groups" at bounding box center [380, 182] width 53 height 11
click at [0, 0] on input "Customer Groups" at bounding box center [0, 0] width 0 height 0
click at [306, 252] on button "Continue" at bounding box center [313, 249] width 40 height 13
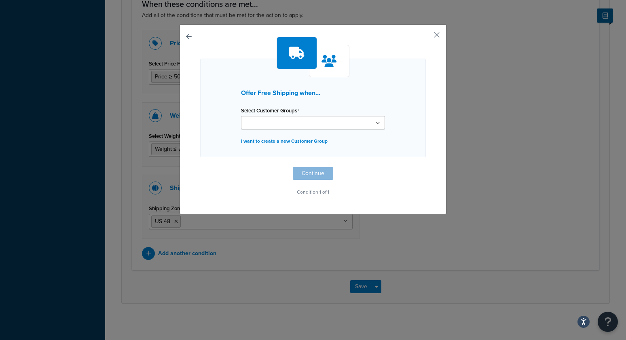
click at [273, 123] on input "Select Customer Groups" at bounding box center [279, 123] width 72 height 9
click at [195, 149] on div "Offer Free Shipping when... Select Customer Groups Logged In Not Logged in Reta…" at bounding box center [313, 119] width 267 height 190
click at [426, 37] on button "button" at bounding box center [425, 38] width 2 height 2
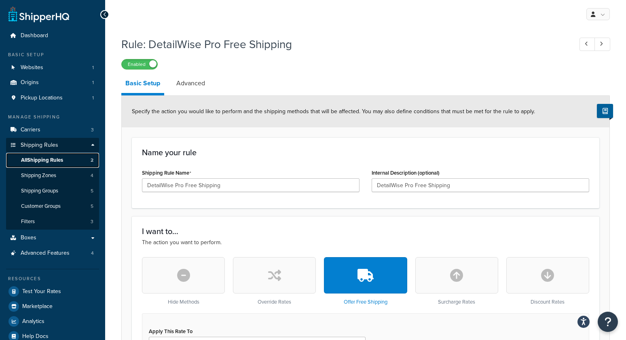
click at [49, 165] on link "All Shipping Rules 2" at bounding box center [52, 160] width 93 height 15
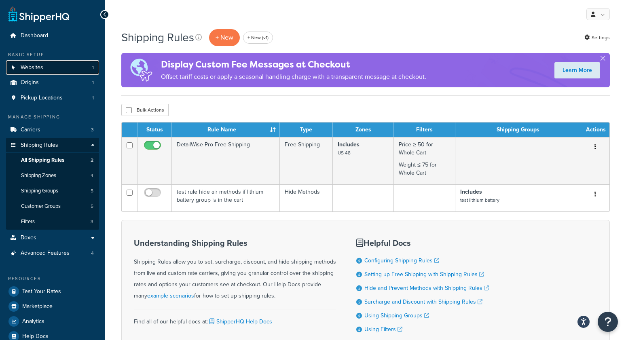
click at [32, 69] on span "Websites" at bounding box center [32, 67] width 23 height 7
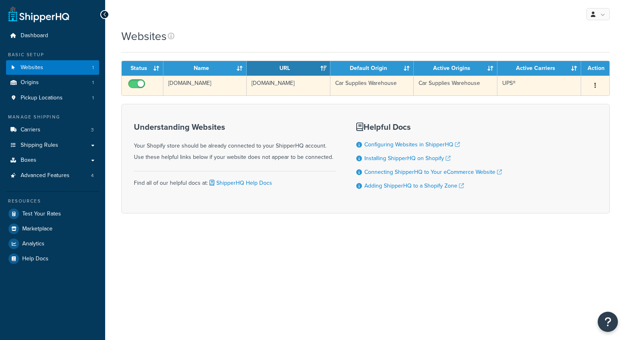
click at [184, 86] on td "[DOMAIN_NAME]" at bounding box center [204, 86] width 83 height 20
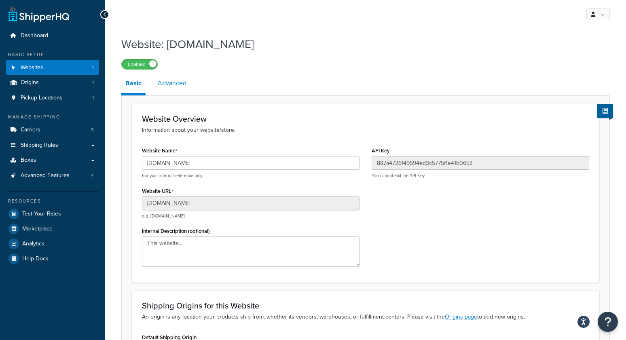
click at [174, 82] on link "Advanced" at bounding box center [172, 83] width 37 height 19
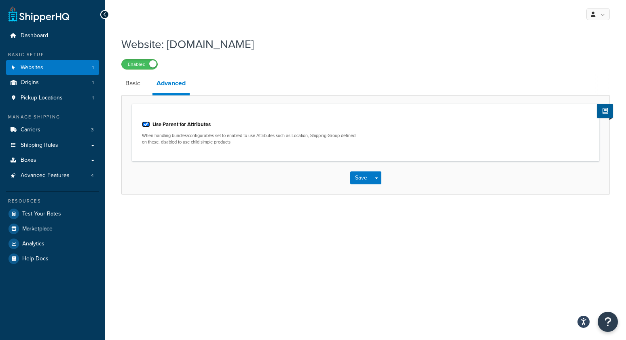
click at [147, 126] on input "Use Parent for Attributes" at bounding box center [146, 124] width 8 height 6
checkbox input "false"
click at [360, 177] on button "Save" at bounding box center [361, 177] width 22 height 13
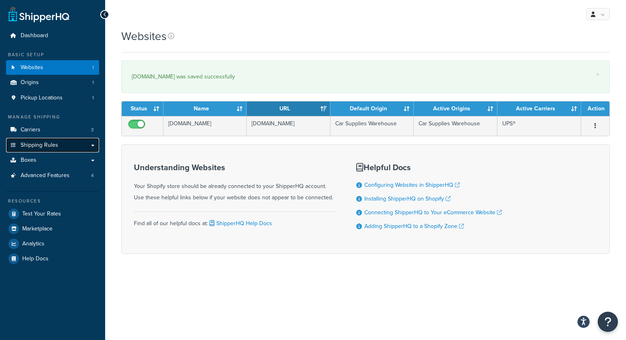
click at [38, 146] on span "Shipping Rules" at bounding box center [40, 145] width 38 height 7
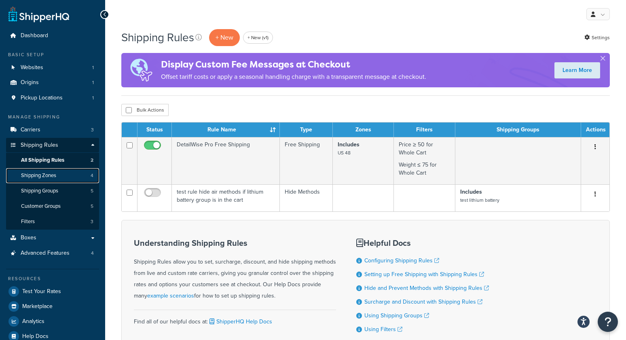
click at [50, 175] on span "Shipping Zones" at bounding box center [38, 175] width 35 height 7
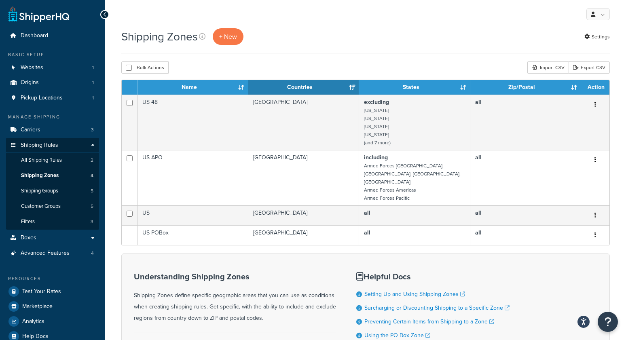
click at [214, 65] on div "Bulk Actions Duplicate Delete Import CSV Export CSV" at bounding box center [365, 67] width 488 height 12
click at [53, 162] on span "All Shipping Rules" at bounding box center [41, 160] width 41 height 7
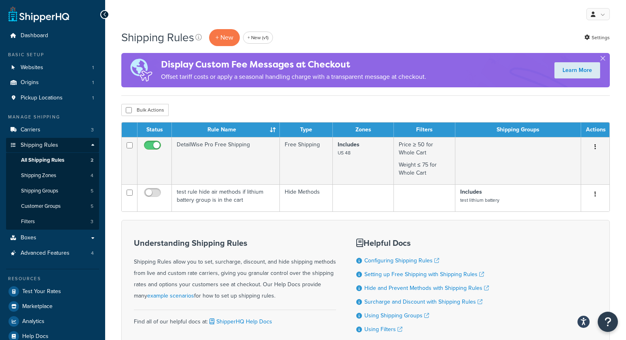
drag, startPoint x: 297, startPoint y: 6, endPoint x: 272, endPoint y: 19, distance: 28.2
click at [297, 6] on div "My Profile Billing Global Settings Contact Us Logout" at bounding box center [365, 14] width 521 height 28
click at [220, 34] on p "+ New" at bounding box center [224, 37] width 31 height 17
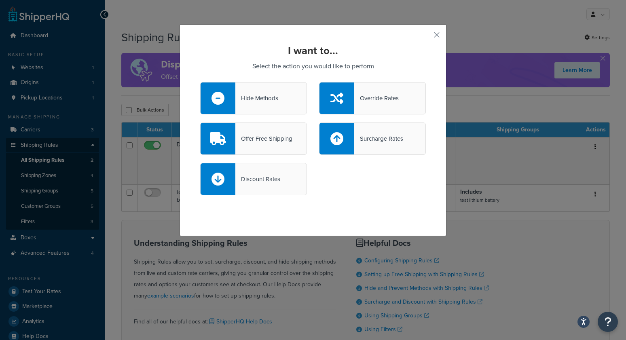
click at [252, 102] on div "Hide Methods" at bounding box center [256, 98] width 43 height 11
click at [0, 0] on input "Hide Methods" at bounding box center [0, 0] width 0 height 0
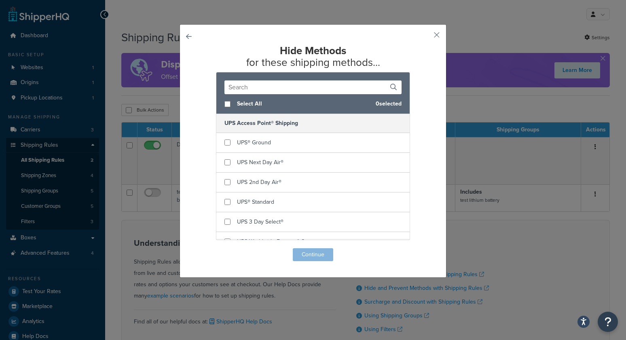
click at [244, 104] on span "Select All" at bounding box center [303, 103] width 132 height 11
checkbox input "true"
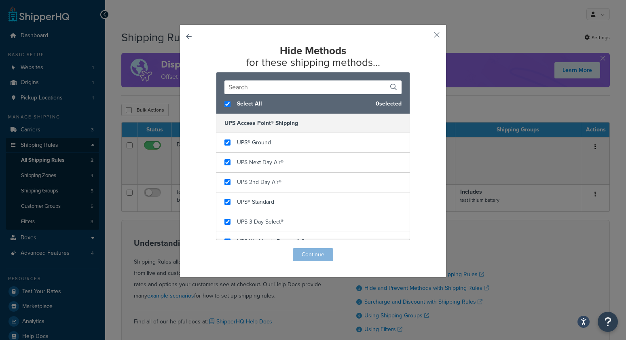
checkbox input "true"
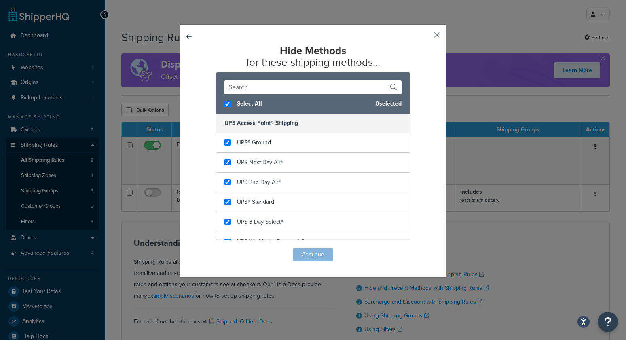
checkbox input "true"
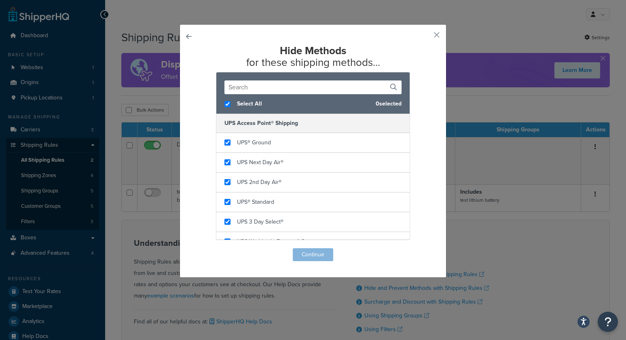
checkbox input "true"
click at [314, 254] on button "Continue" at bounding box center [313, 254] width 40 height 13
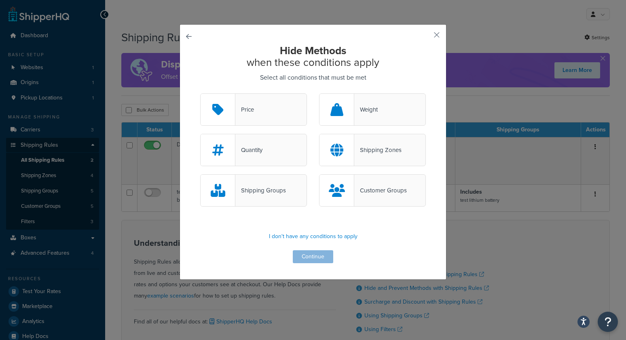
click at [370, 146] on div "Shipping Zones" at bounding box center [377, 149] width 47 height 11
click at [0, 0] on input "Shipping Zones" at bounding box center [0, 0] width 0 height 0
click at [318, 256] on button "Continue" at bounding box center [313, 256] width 40 height 13
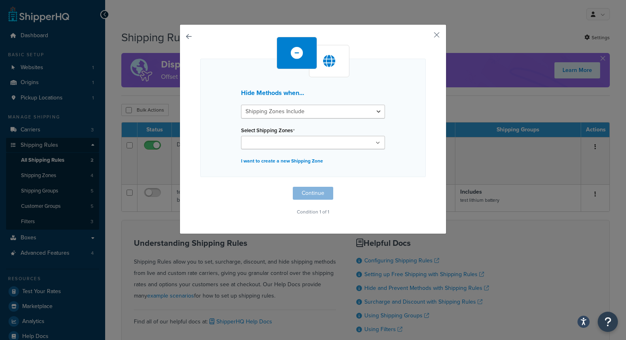
click at [262, 146] on input "Select Shipping Zones" at bounding box center [279, 143] width 72 height 9
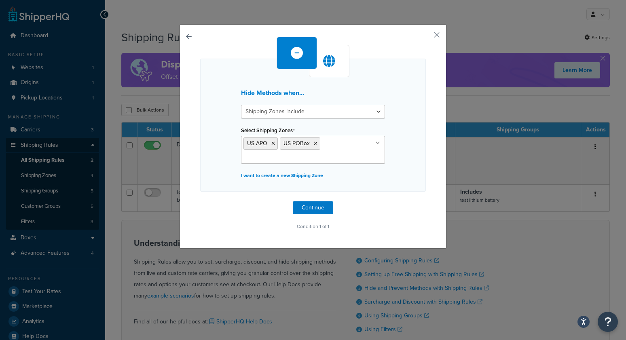
click at [218, 144] on div "Hide Methods when... Shipping Zones Include Shipping Zones Do Not Include Selec…" at bounding box center [313, 125] width 226 height 133
click at [272, 142] on icon at bounding box center [273, 143] width 4 height 5
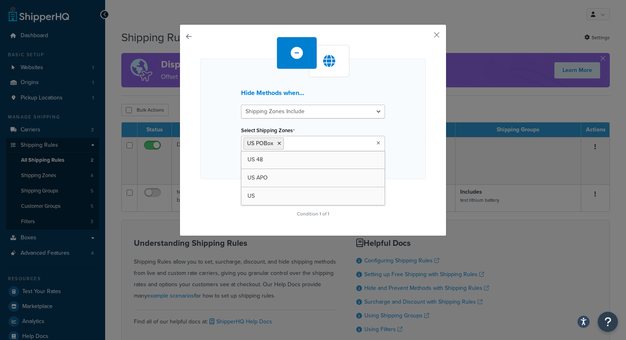
click at [412, 119] on div "Hide Methods when... Shipping Zones Include Shipping Zones Do Not Include Selec…" at bounding box center [313, 119] width 226 height 120
click at [304, 143] on input "Select Shipping Zones" at bounding box center [322, 143] width 72 height 9
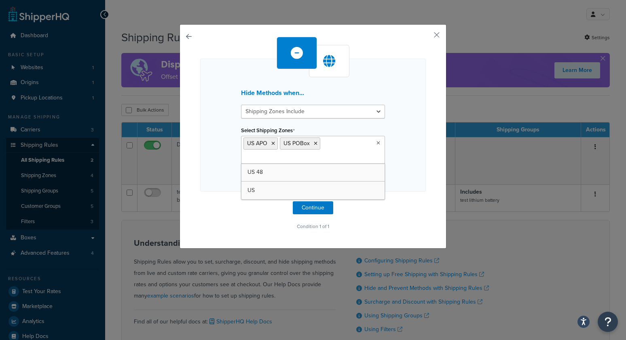
click at [202, 161] on div "Hide Methods when... Shipping Zones Include Shipping Zones Do Not Include Selec…" at bounding box center [313, 125] width 226 height 133
click at [309, 208] on button "Continue" at bounding box center [313, 207] width 40 height 13
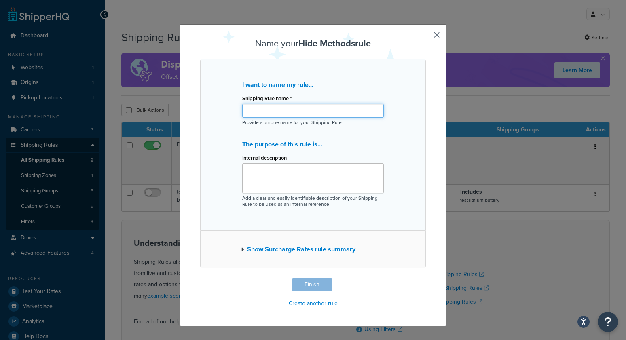
click at [283, 112] on input "Shipping Rule name *" at bounding box center [312, 111] width 141 height 14
type input "hide all UPS methods if ship to address is PO box or APO"
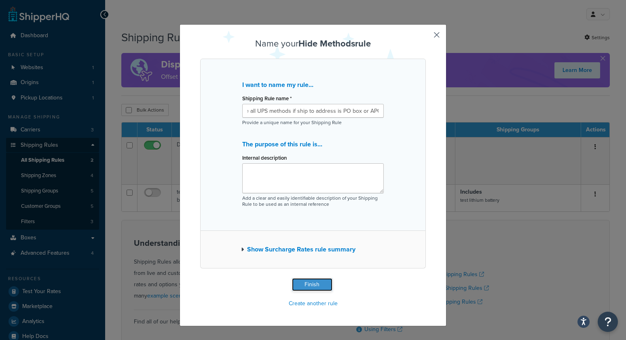
click at [307, 288] on button "Finish" at bounding box center [312, 284] width 40 height 13
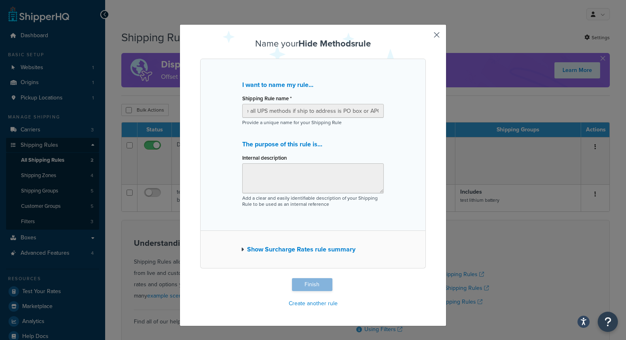
scroll to position [0, 0]
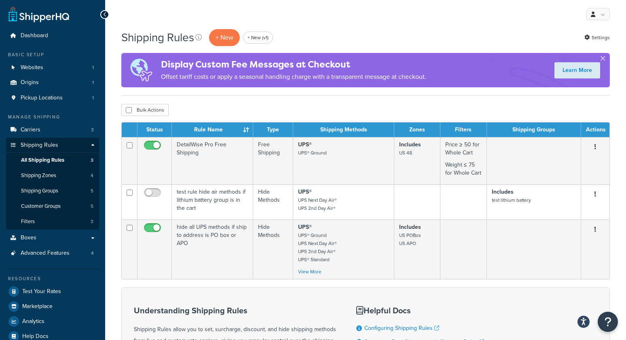
drag, startPoint x: 348, startPoint y: 31, endPoint x: 230, endPoint y: 0, distance: 121.5
click at [346, 30] on div "Shipping Rules + New + New (v1) Settings" at bounding box center [365, 37] width 488 height 19
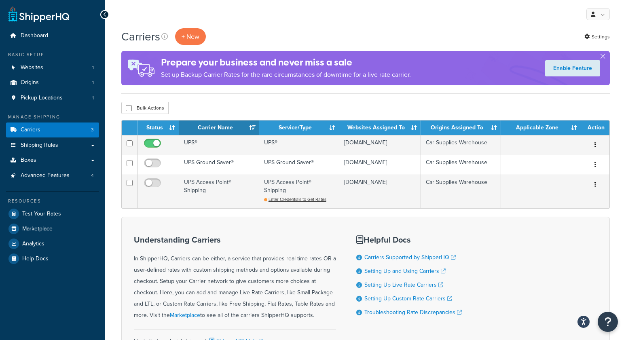
click at [349, 23] on div "My Profile Billing Global Settings Contact Us Logout" at bounding box center [365, 14] width 521 height 28
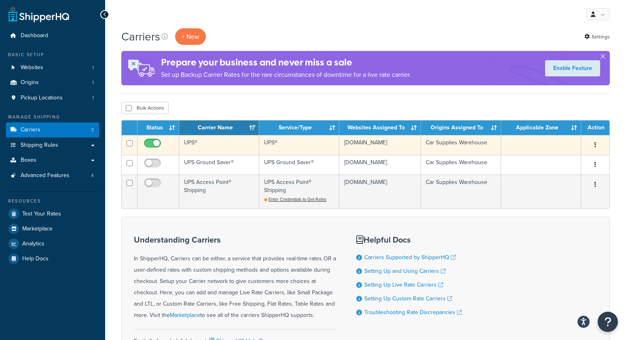
click at [197, 144] on td "UPS®" at bounding box center [219, 145] width 80 height 20
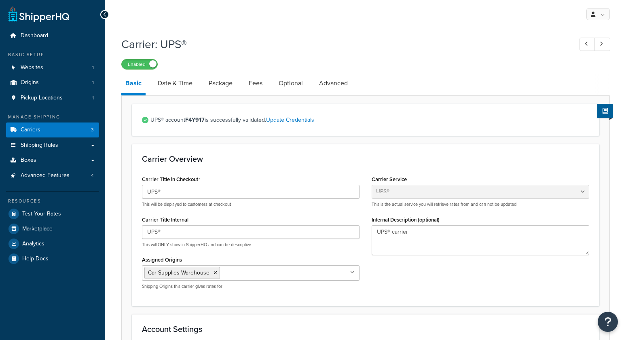
select select "ups"
click at [46, 123] on link "Carriers 3" at bounding box center [52, 129] width 93 height 15
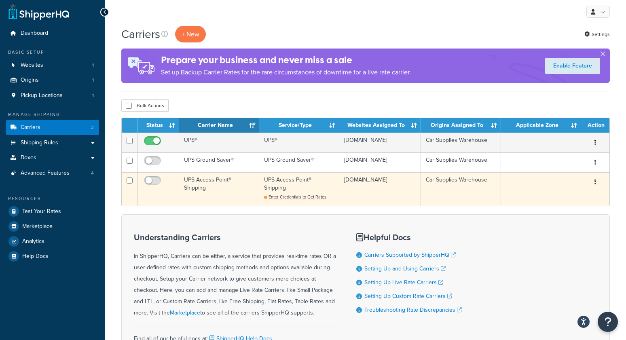
click at [208, 196] on td "UPS Access Point® Shipping" at bounding box center [219, 189] width 80 height 34
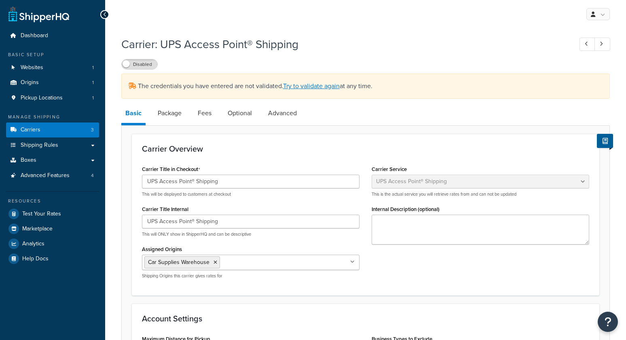
select select "accessPoint"
click at [36, 132] on span "Carriers" at bounding box center [31, 130] width 20 height 7
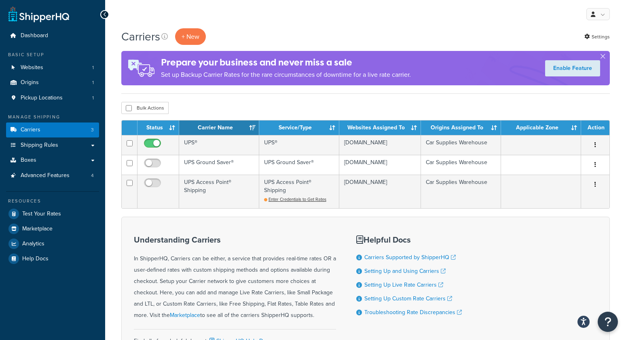
click at [441, 21] on div "My Profile Billing Global Settings Contact Us Logout" at bounding box center [365, 14] width 521 height 28
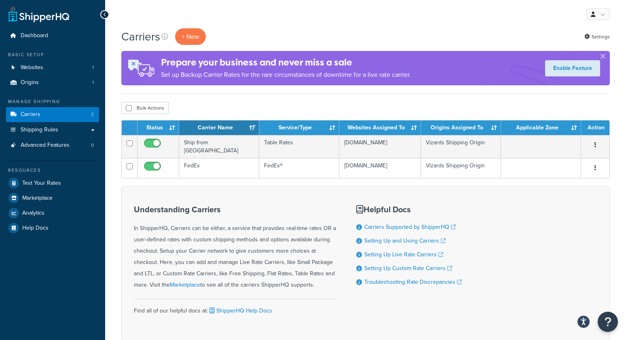
click at [312, 17] on div "My Profile Billing Global Settings Contact Us Logout" at bounding box center [365, 14] width 521 height 28
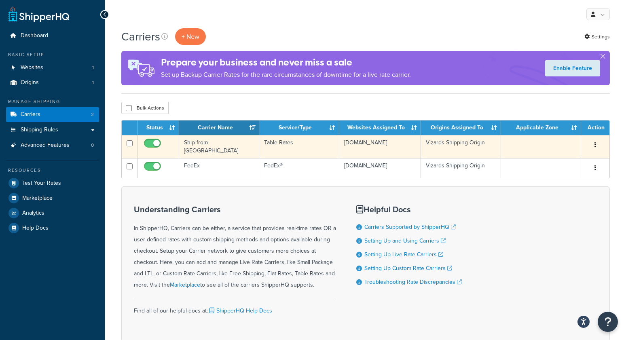
click at [222, 147] on td "Ship from [GEOGRAPHIC_DATA]" at bounding box center [219, 146] width 80 height 23
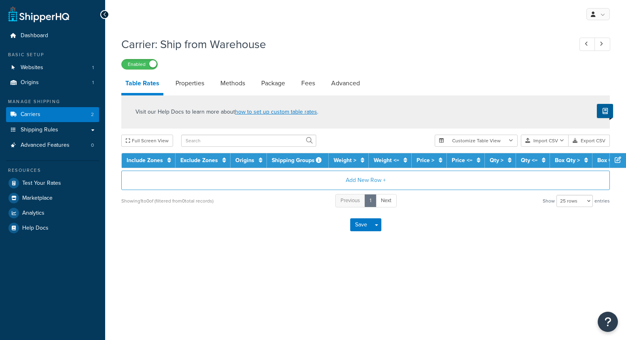
select select "25"
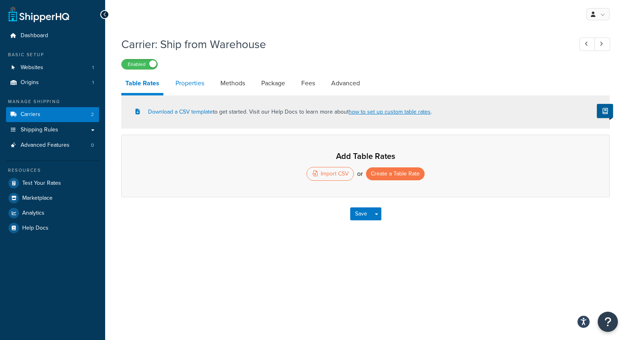
click at [193, 83] on link "Properties" at bounding box center [189, 83] width 37 height 19
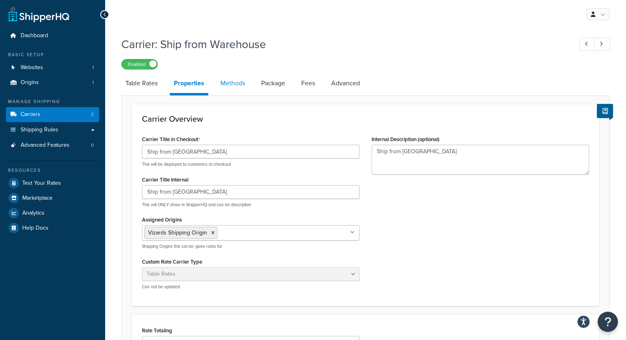
click at [230, 84] on link "Methods" at bounding box center [232, 83] width 33 height 19
select select "25"
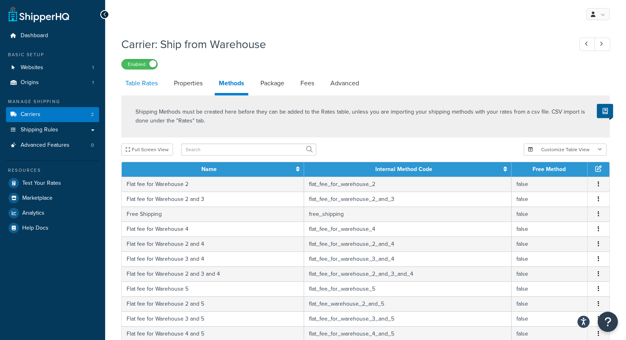
click at [131, 80] on link "Table Rates" at bounding box center [141, 83] width 40 height 19
select select "25"
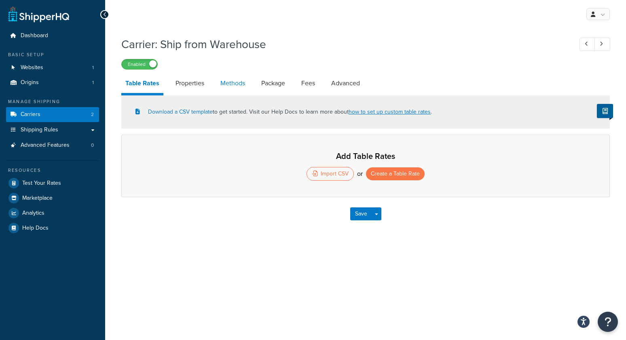
click at [227, 81] on link "Methods" at bounding box center [232, 83] width 33 height 19
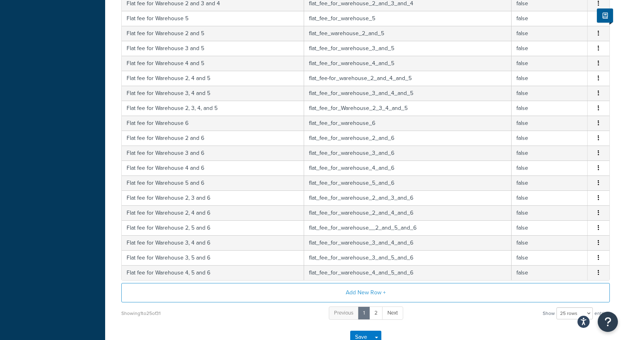
scroll to position [321, 0]
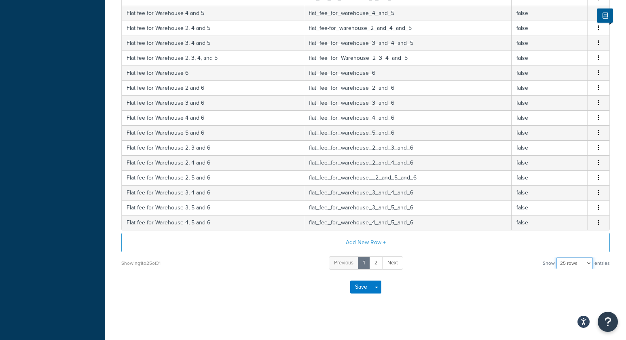
click at [562, 260] on select "10 rows 15 rows 25 rows 50 rows 100 rows 1000 rows" at bounding box center [574, 263] width 36 height 12
select select "100"
click at [557, 257] on select "10 rows 15 rows 25 rows 50 rows 100 rows 1000 rows" at bounding box center [574, 263] width 36 height 12
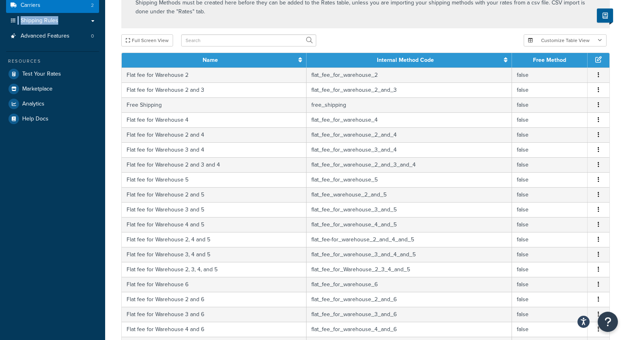
scroll to position [0, 0]
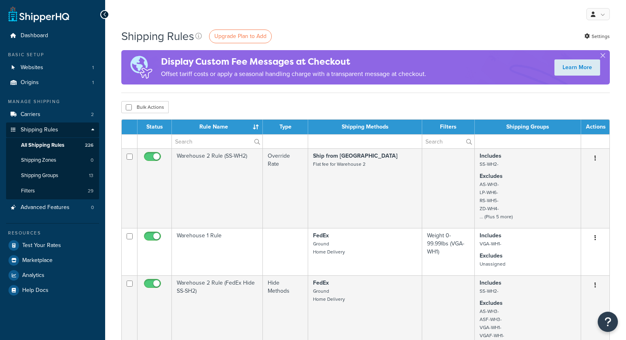
click at [213, 108] on div "Bulk Actions Duplicate Delete" at bounding box center [365, 107] width 488 height 12
click at [158, 21] on div "My Profile Billing Global Settings Contact Us Logout" at bounding box center [365, 14] width 521 height 28
click at [64, 175] on link "Shipping Groups 13" at bounding box center [52, 175] width 93 height 15
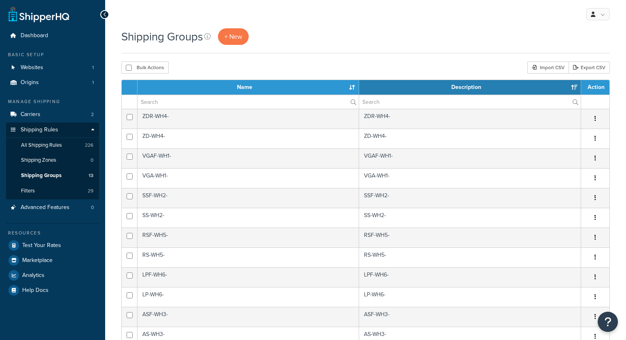
select select "15"
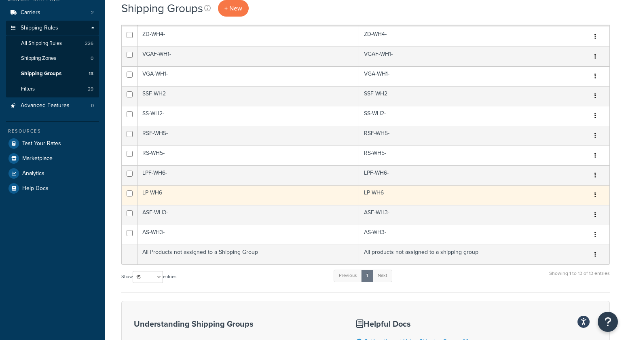
scroll to position [102, 0]
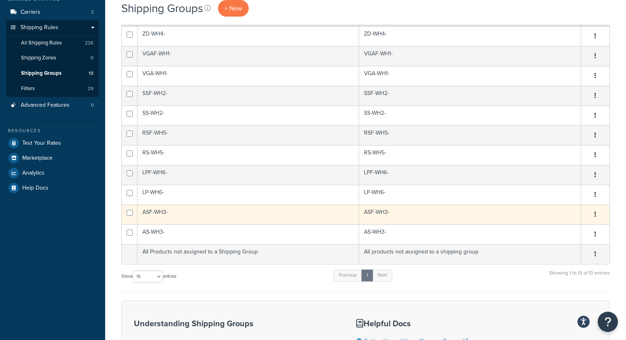
click at [192, 210] on td "ASF-WH3-" at bounding box center [248, 215] width 222 height 20
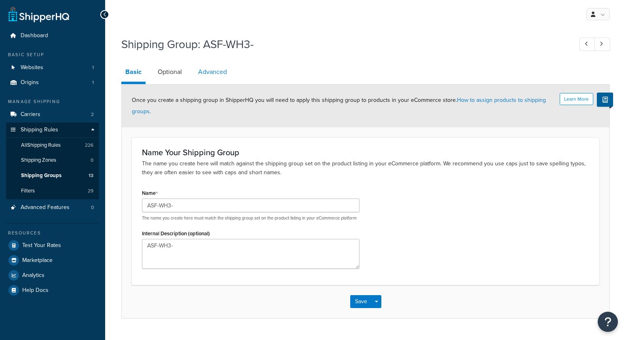
click at [220, 76] on link "Advanced" at bounding box center [212, 71] width 37 height 19
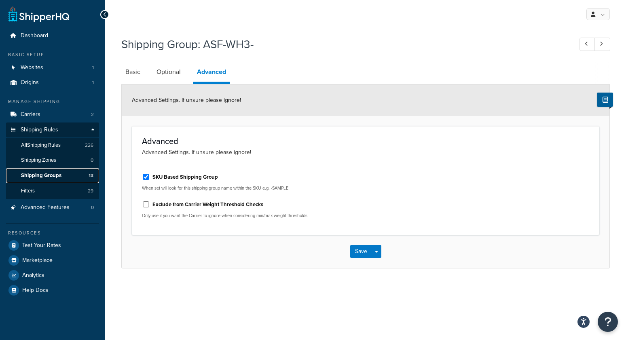
click at [70, 175] on link "Shipping Groups 13" at bounding box center [52, 175] width 93 height 15
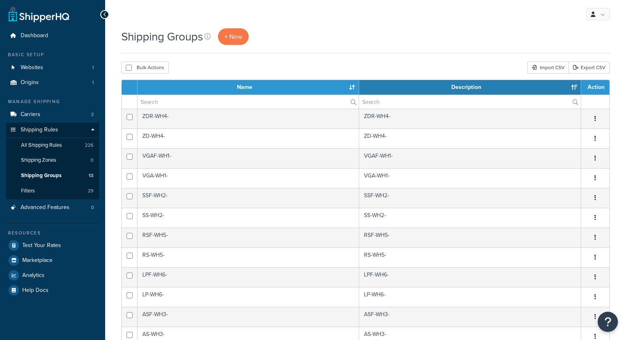
select select "15"
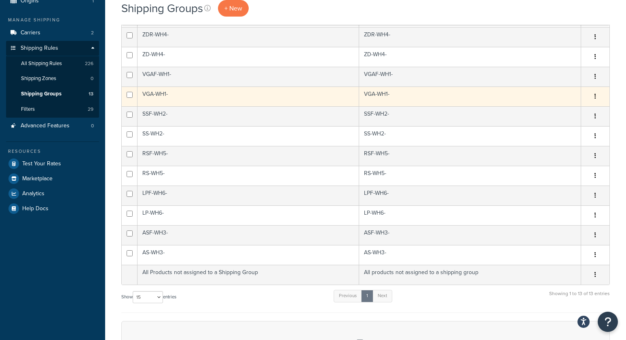
scroll to position [83, 0]
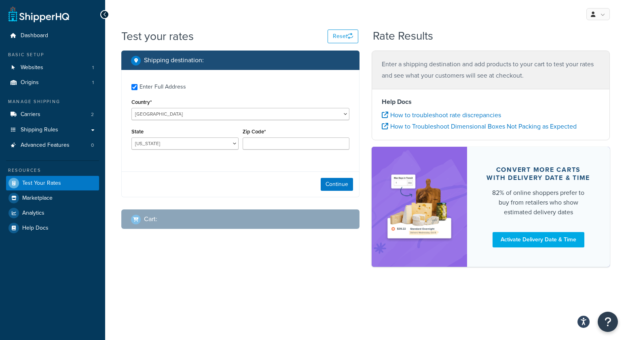
checkbox input "true"
type input "18037"
select select "PA"
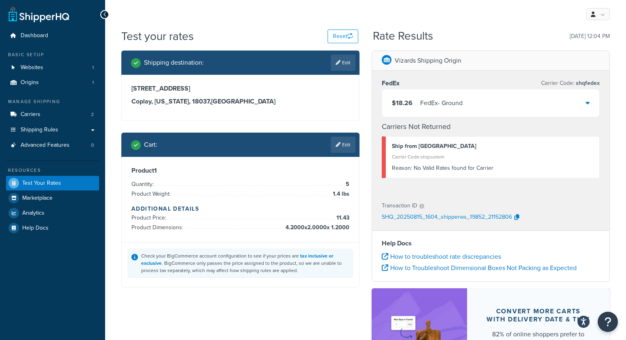
click at [268, 32] on div "Test your rates Reset" at bounding box center [239, 36] width 237 height 16
click at [364, 178] on div "Shipping destination : Edit 2389 Red Maple Dr Coplay, Pennsylvania, 18037 , Uni…" at bounding box center [240, 175] width 250 height 249
click at [238, 17] on div "My Profile Billing Global Settings Contact Us Logout" at bounding box center [365, 14] width 521 height 28
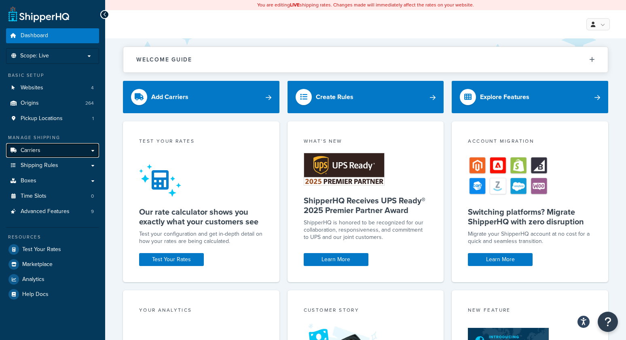
click at [32, 150] on span "Carriers" at bounding box center [31, 150] width 20 height 7
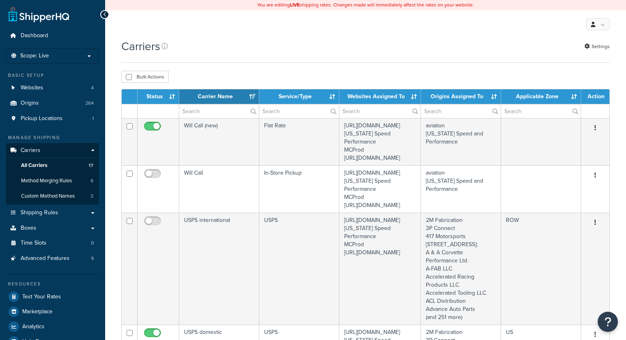
select select "15"
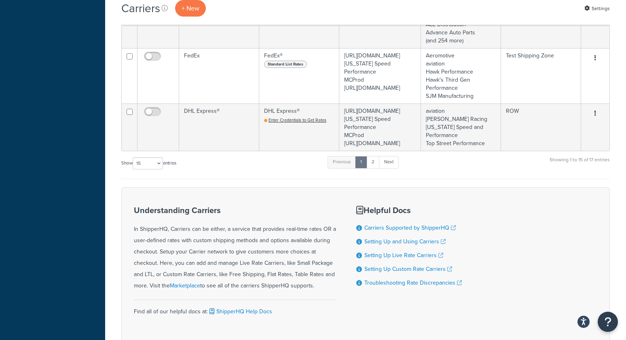
scroll to position [1330, 0]
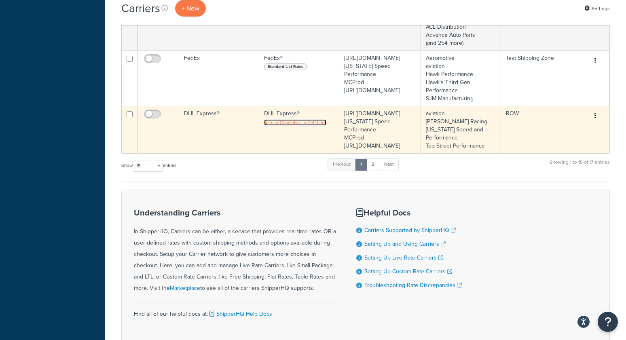
click at [275, 126] on span "Enter Credentials to Get Rates" at bounding box center [297, 122] width 58 height 6
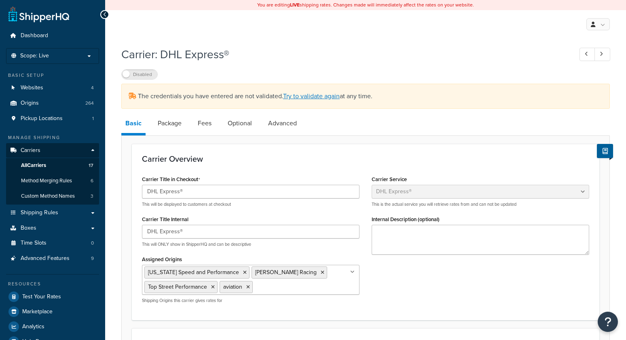
select select "dhl"
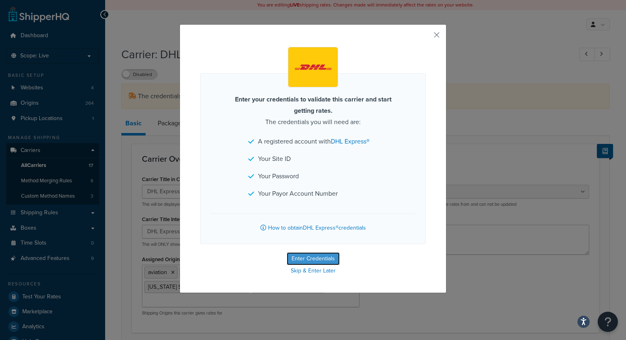
click at [322, 257] on button "Enter Credentials" at bounding box center [313, 258] width 53 height 13
select select "US"
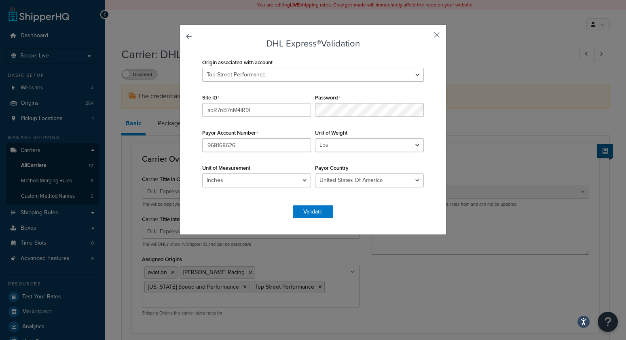
click at [426, 37] on button "button" at bounding box center [425, 38] width 2 height 2
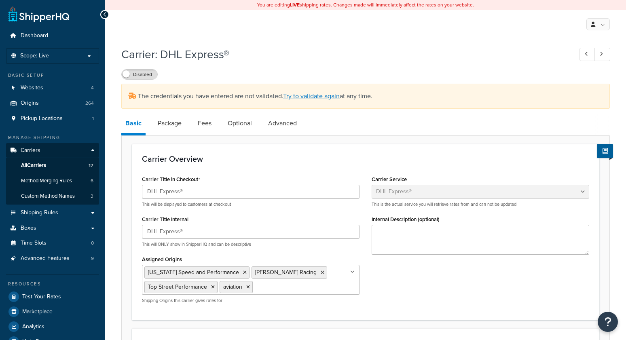
select select "dhl"
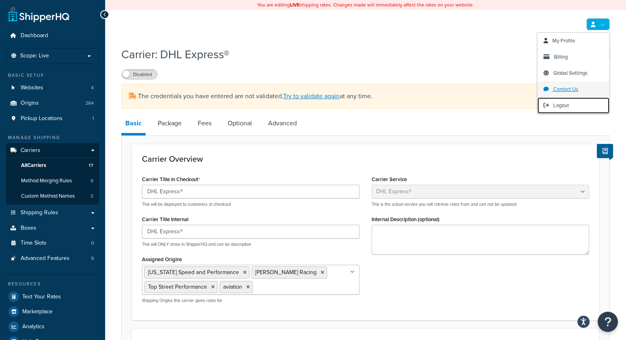
drag, startPoint x: 561, startPoint y: 105, endPoint x: 545, endPoint y: 83, distance: 27.1
click at [561, 105] on span "Logout" at bounding box center [561, 105] width 16 height 8
